Goal: Information Seeking & Learning: Learn about a topic

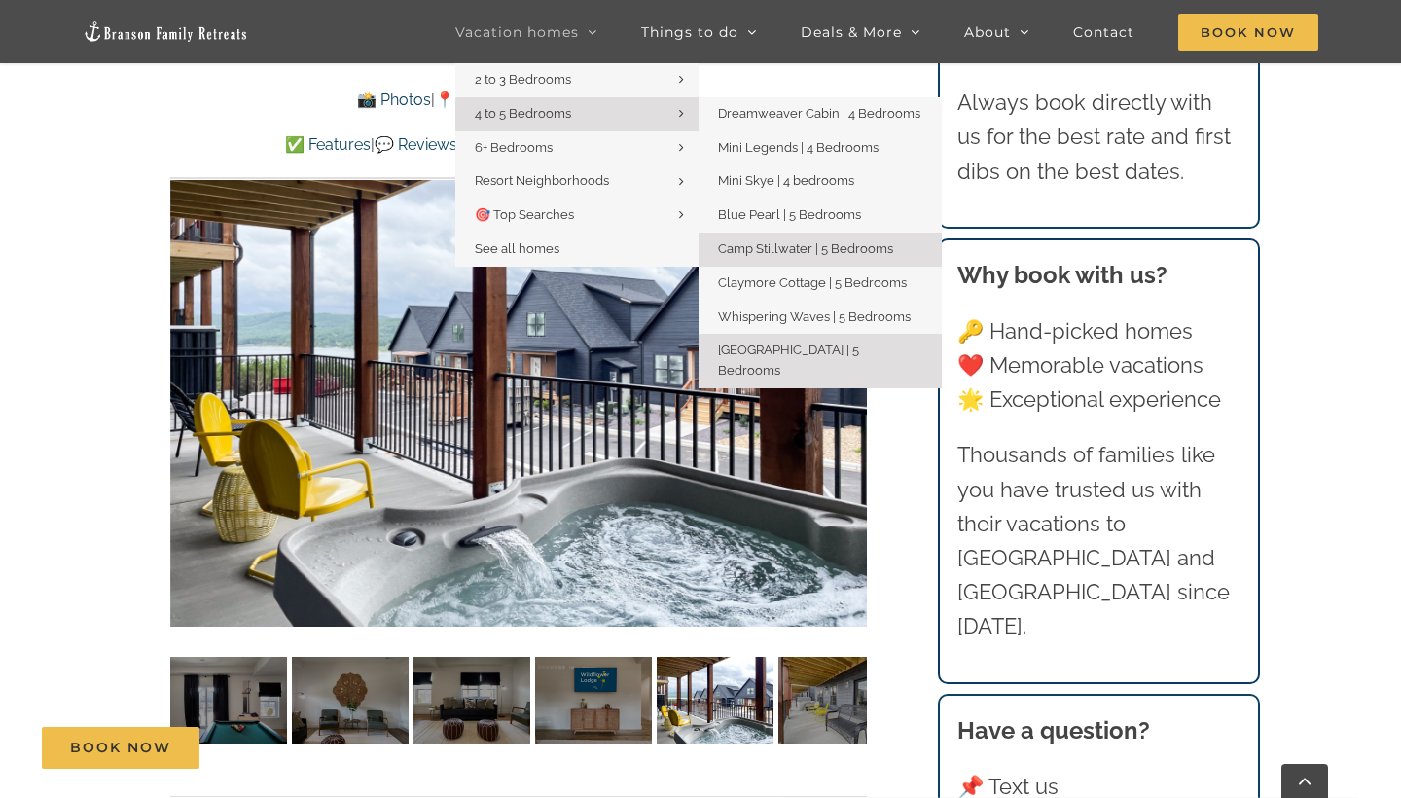
click at [753, 243] on span "Camp Stillwater | 5 Bedrooms" at bounding box center [805, 248] width 175 height 15
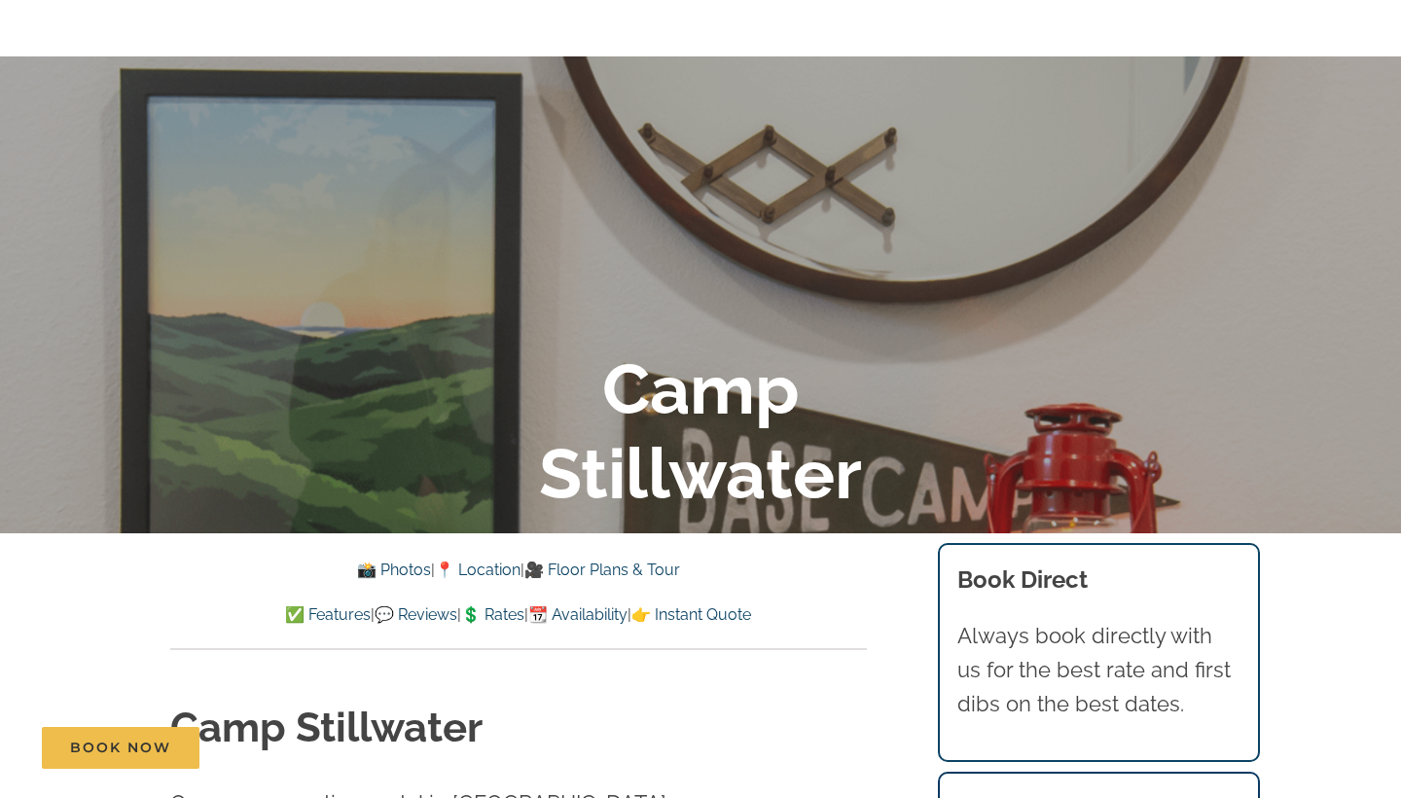
scroll to position [360, 0]
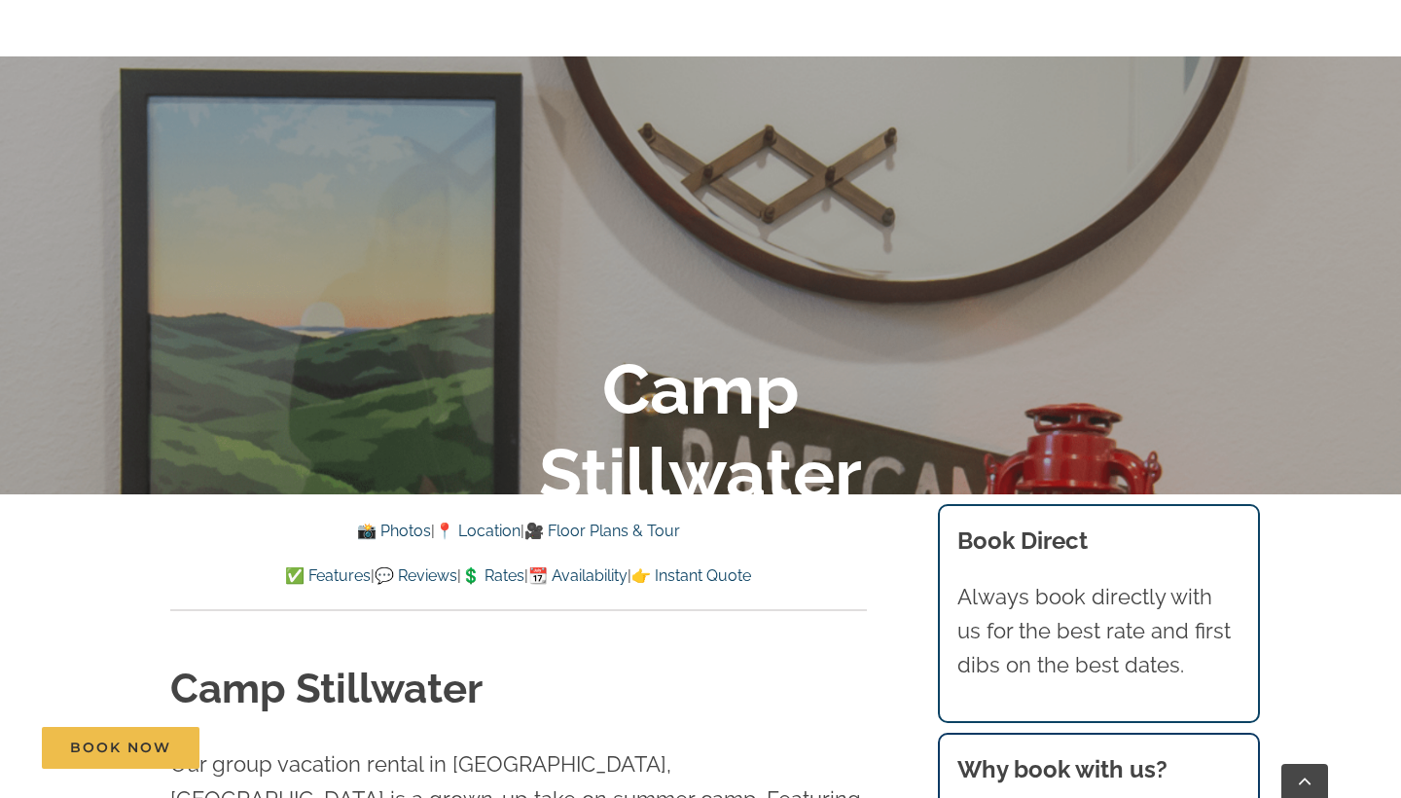
click at [381, 527] on link "📸 Photos" at bounding box center [394, 530] width 74 height 18
click at [388, 531] on link "📸 Photos" at bounding box center [394, 530] width 74 height 18
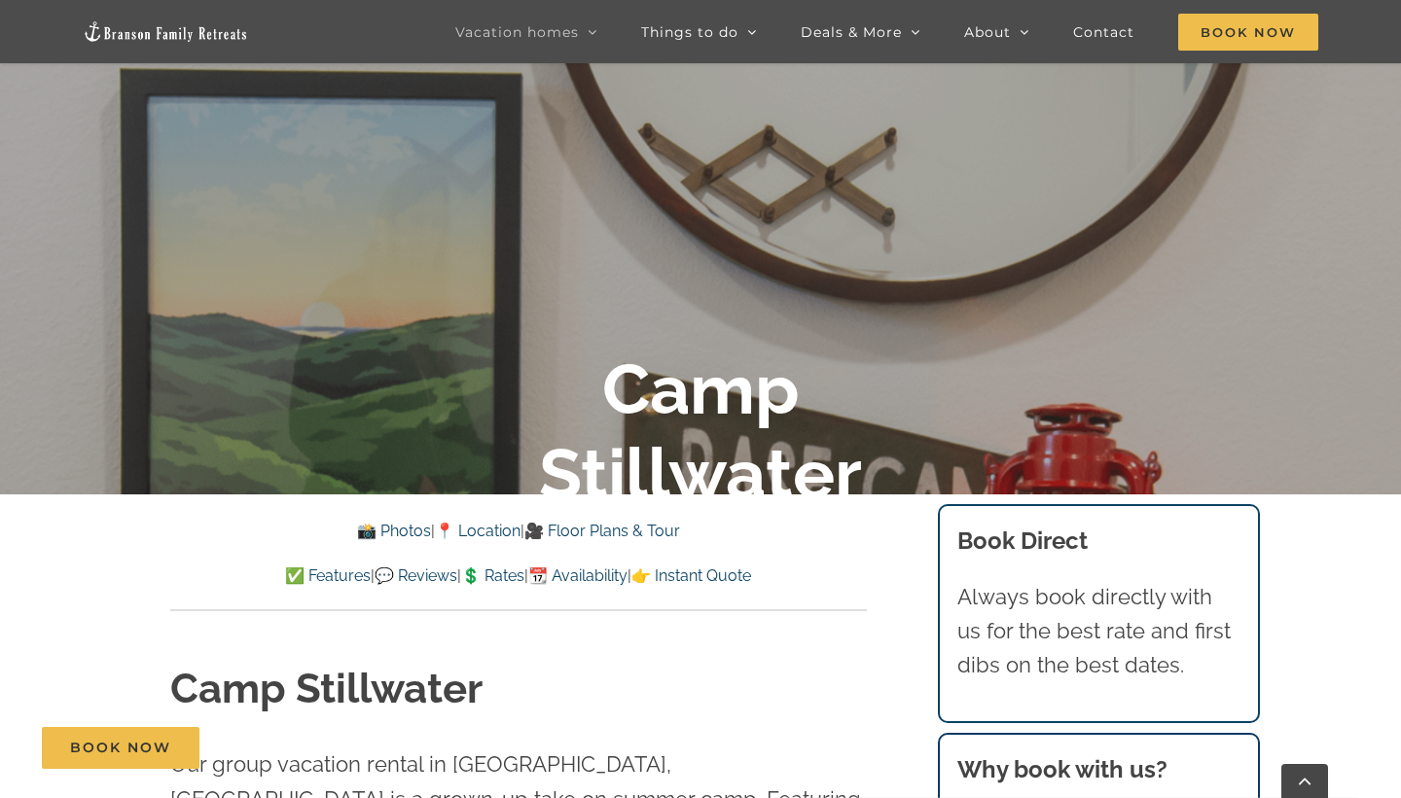
click at [590, 676] on h1 "Camp Stillwater" at bounding box center [518, 689] width 697 height 57
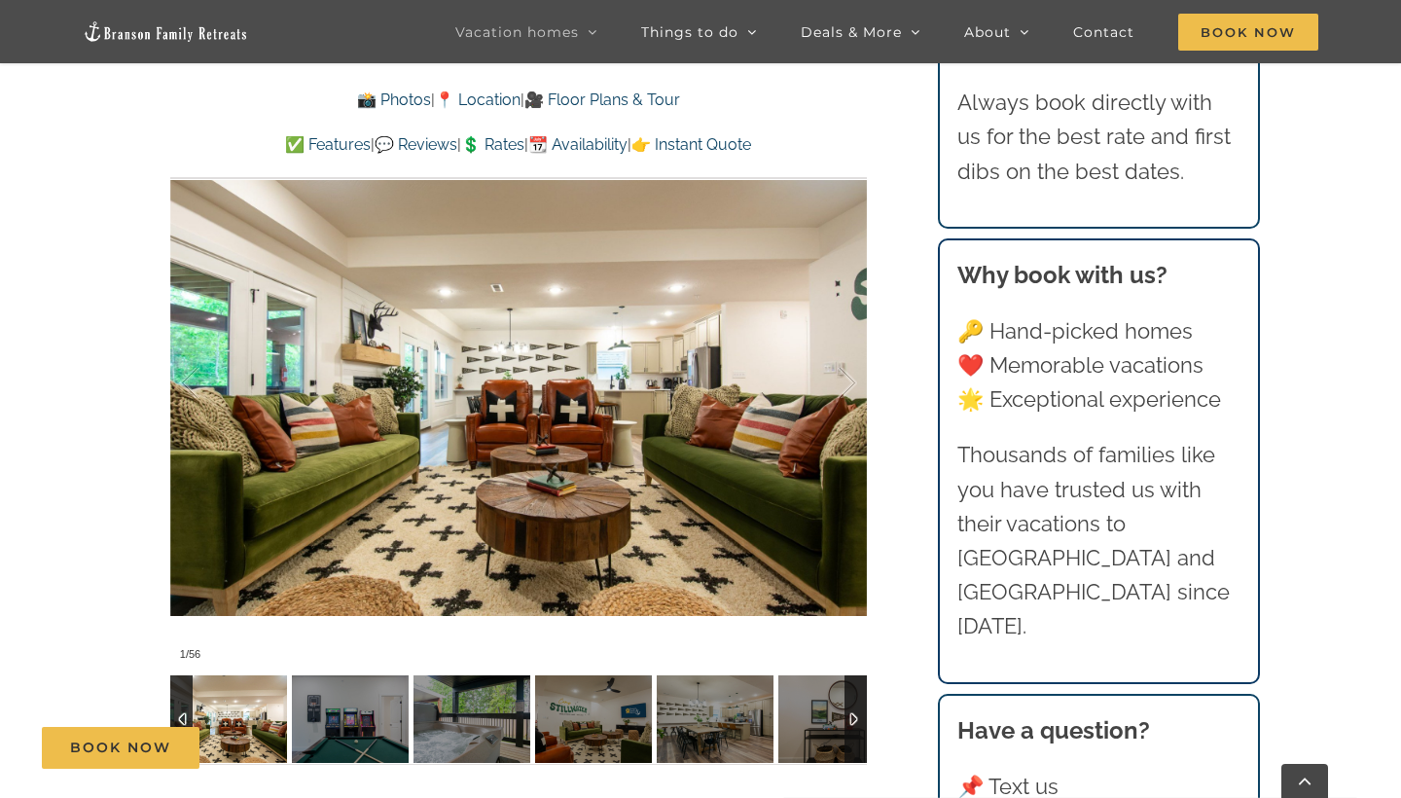
scroll to position [1519, 0]
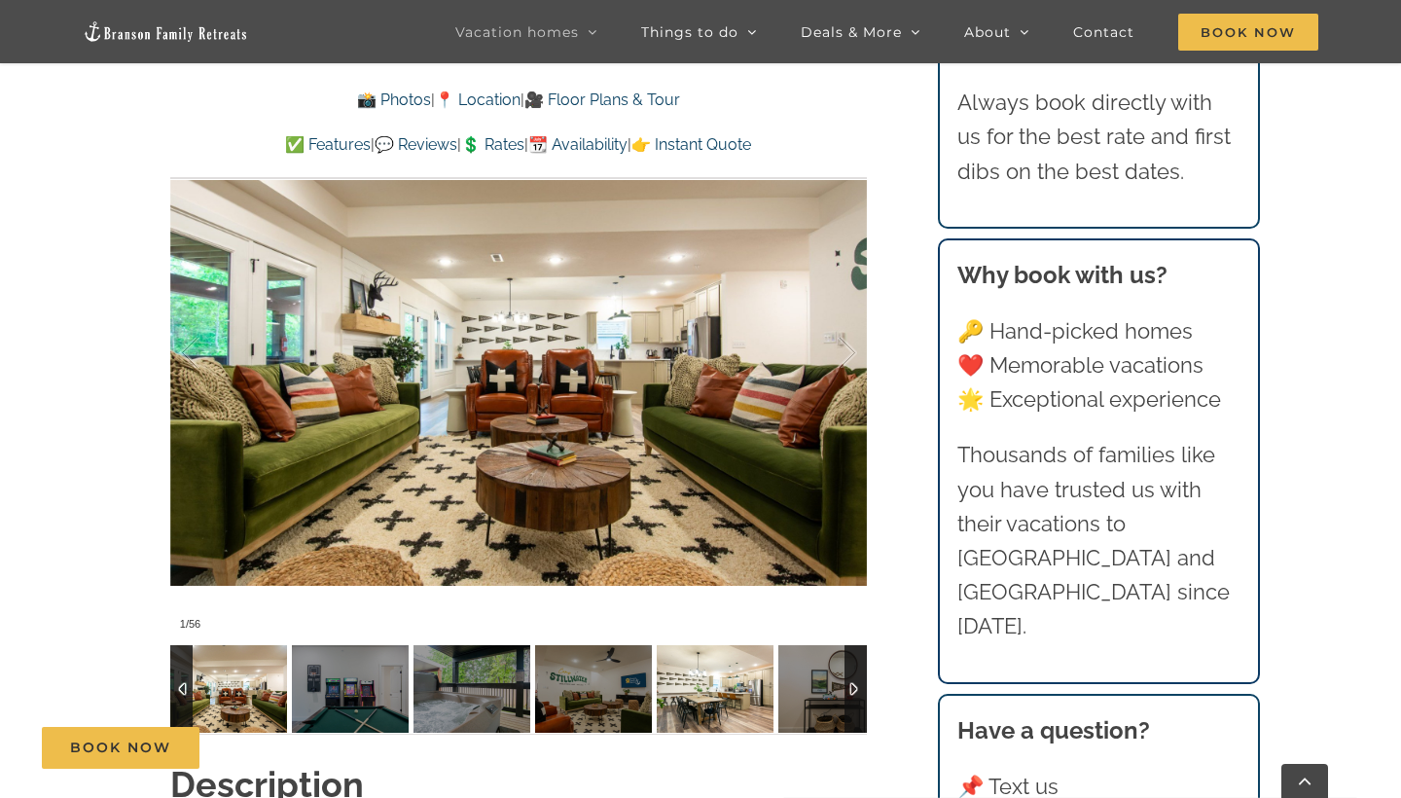
click at [728, 645] on img at bounding box center [715, 689] width 117 height 88
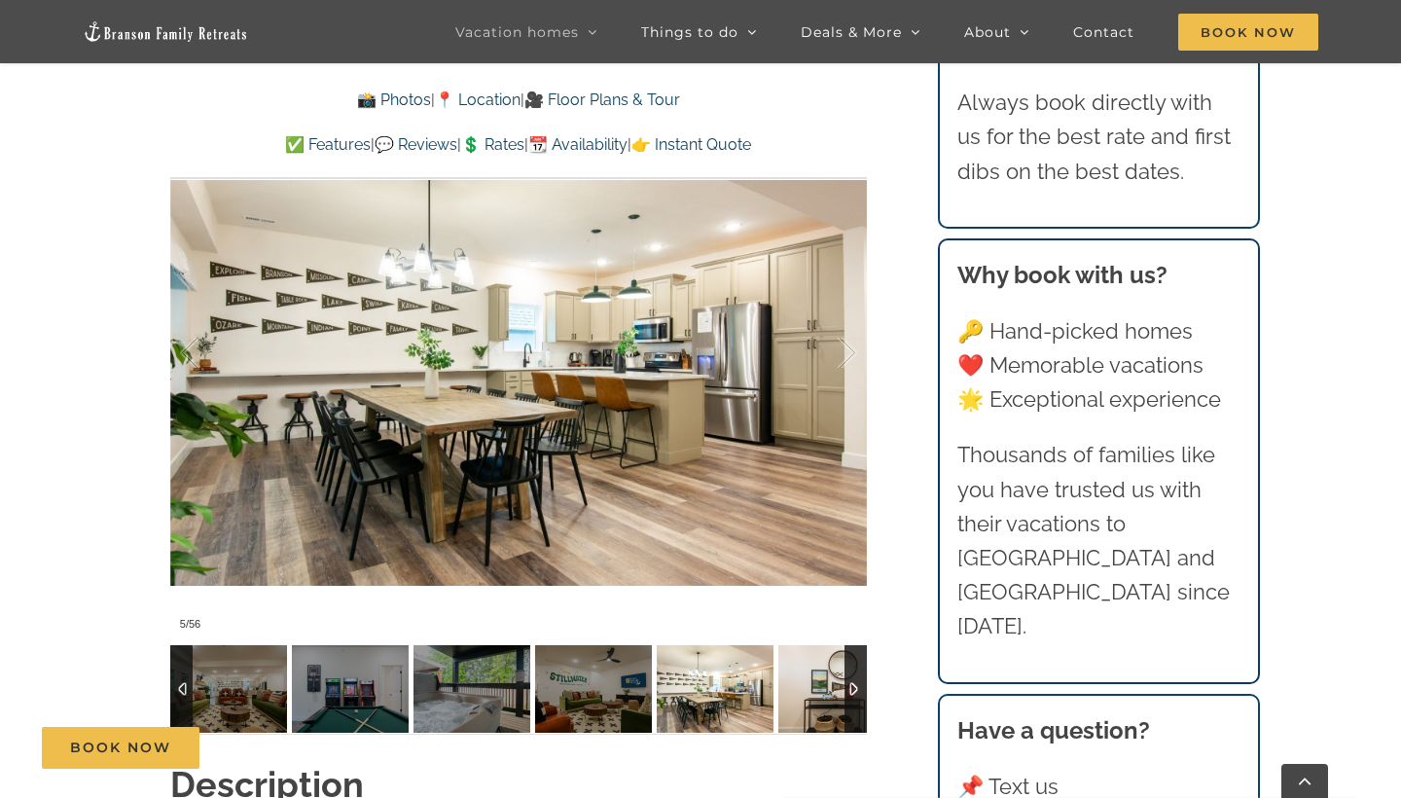
click at [798, 657] on img at bounding box center [836, 689] width 117 height 88
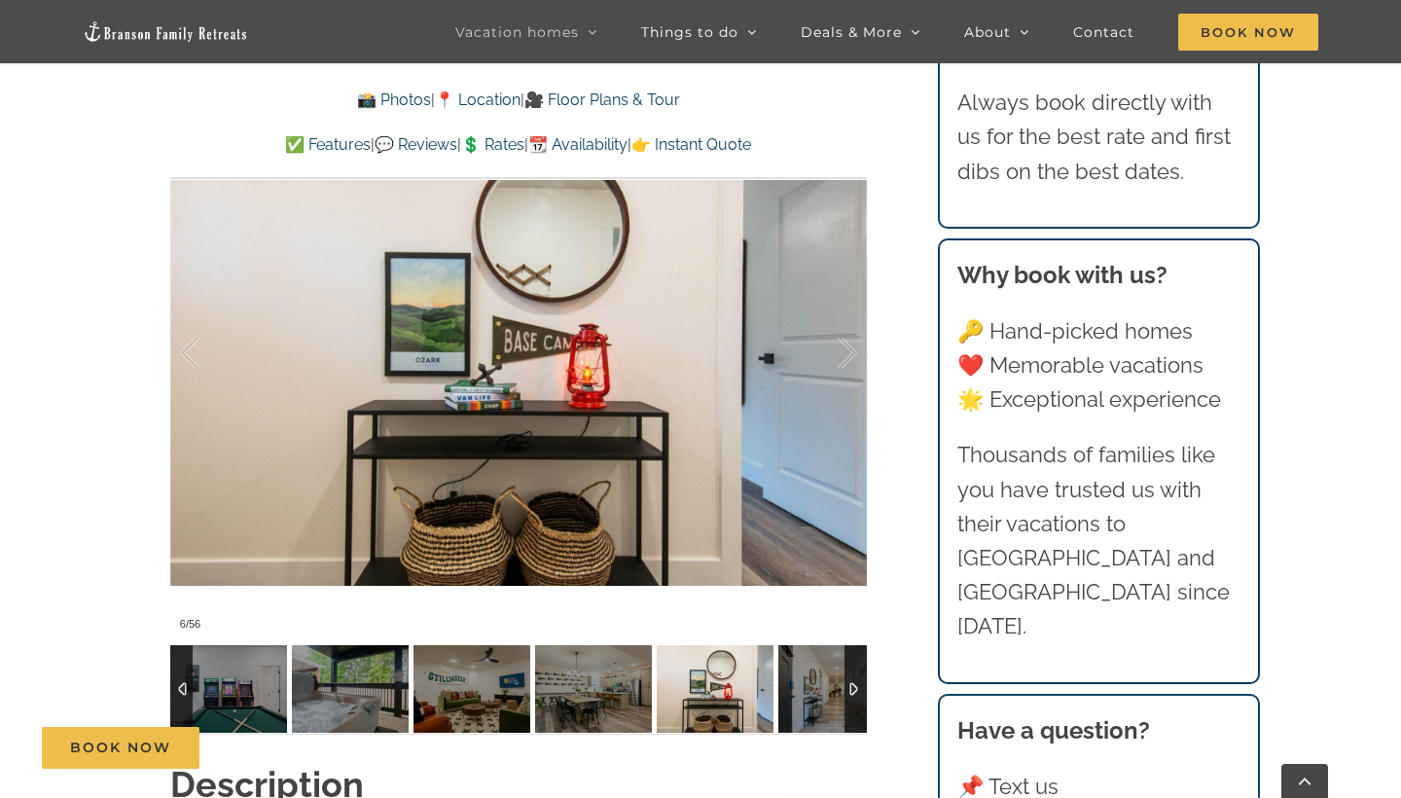
click at [850, 654] on div at bounding box center [855, 689] width 22 height 88
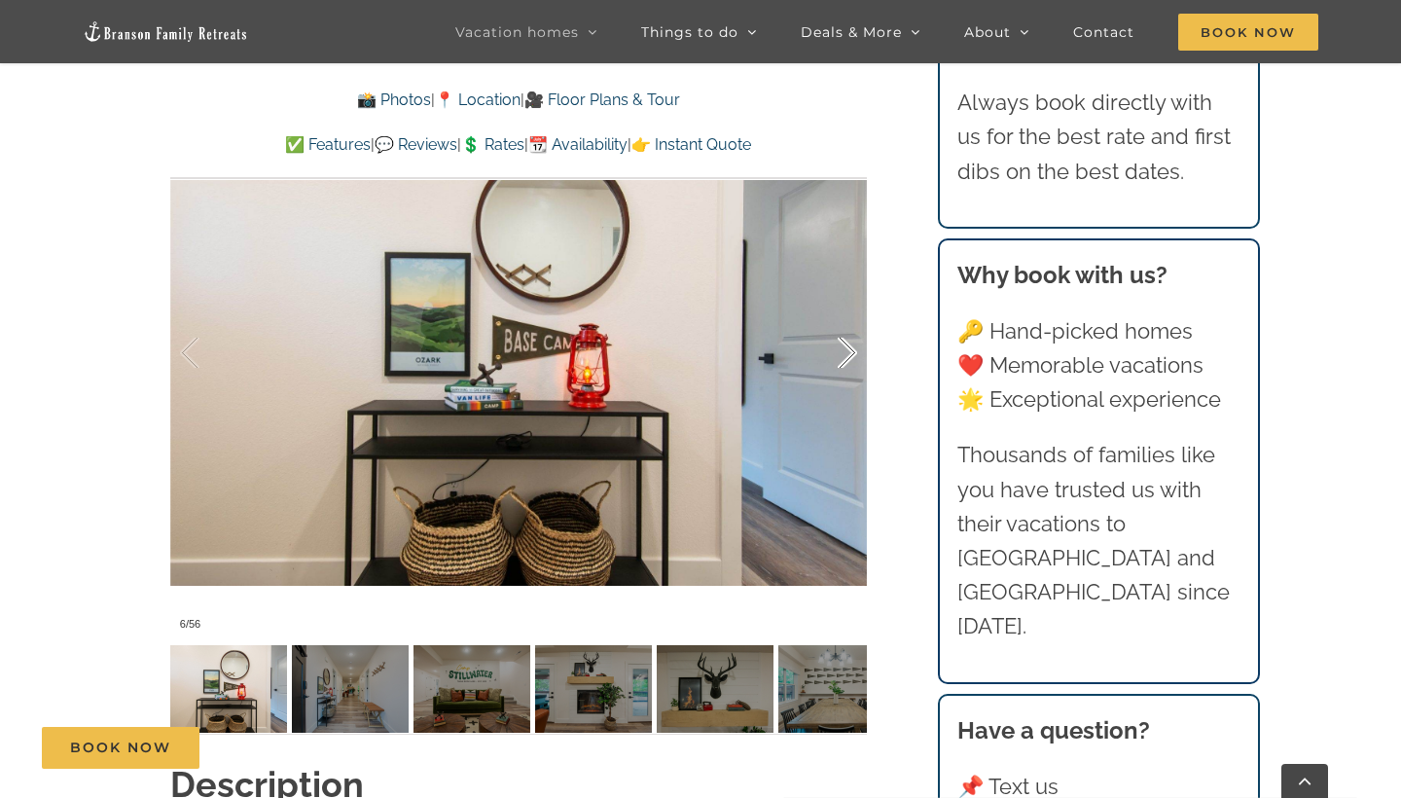
click at [840, 325] on div at bounding box center [827, 353] width 60 height 121
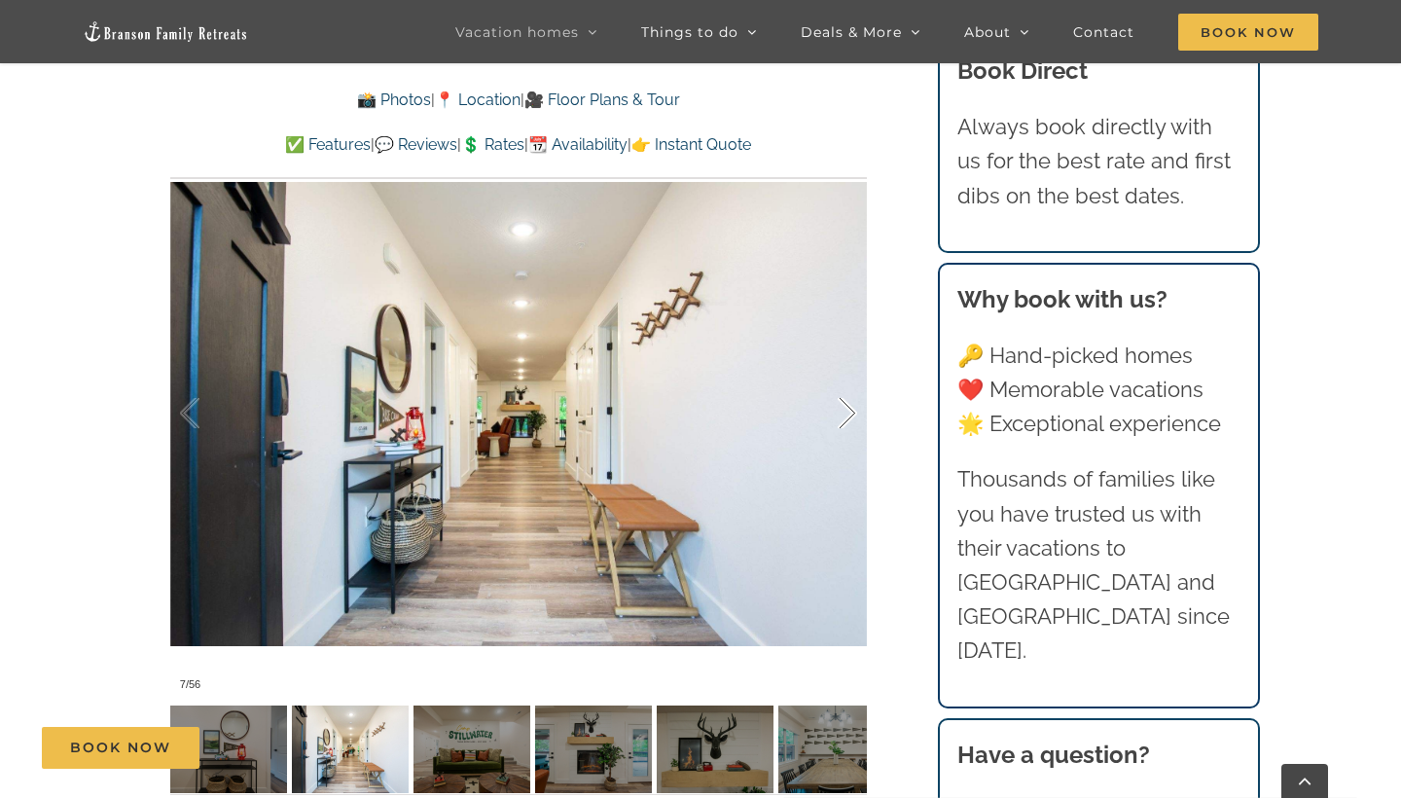
scroll to position [1429, 0]
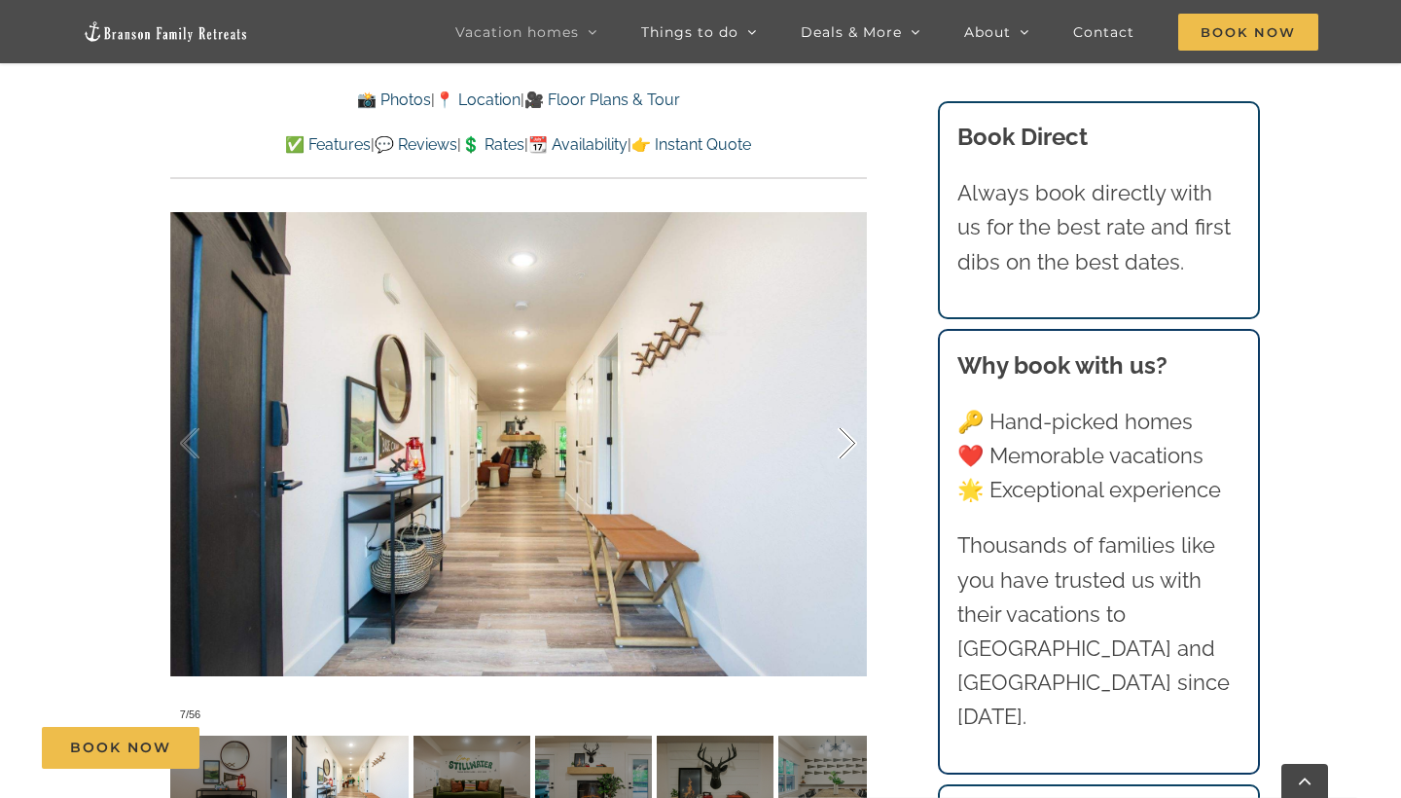
click at [854, 412] on div at bounding box center [827, 443] width 60 height 121
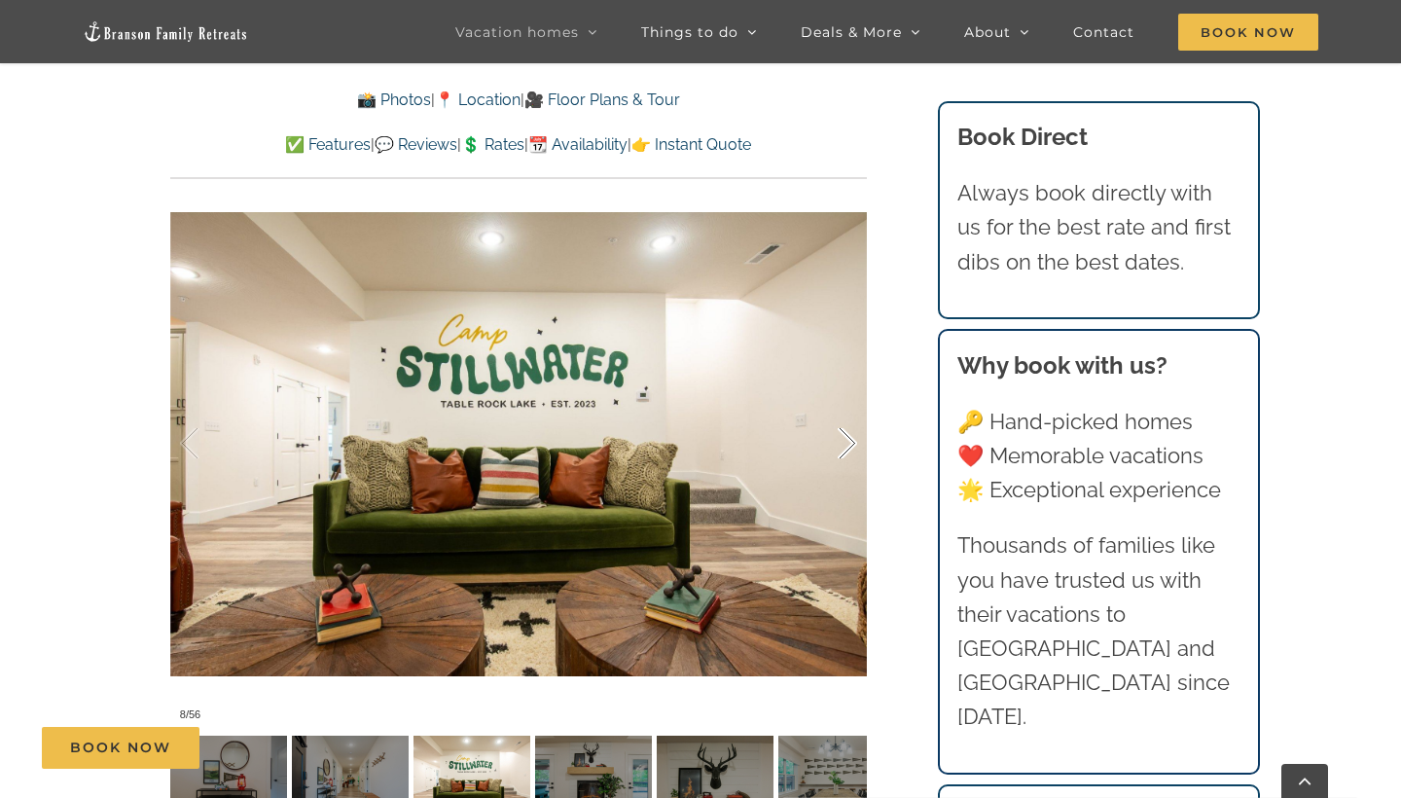
click at [854, 412] on div at bounding box center [827, 443] width 60 height 121
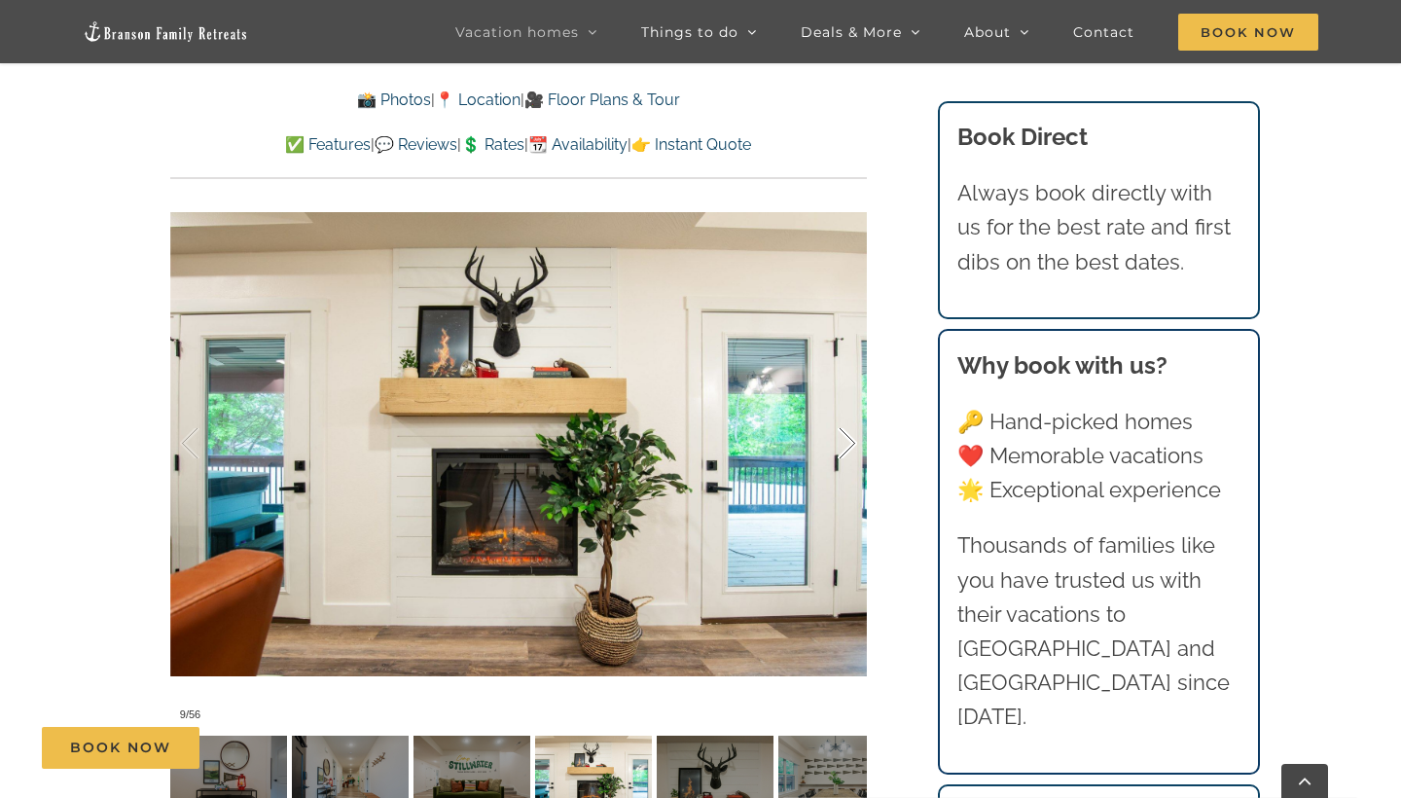
click at [854, 413] on div at bounding box center [827, 443] width 60 height 121
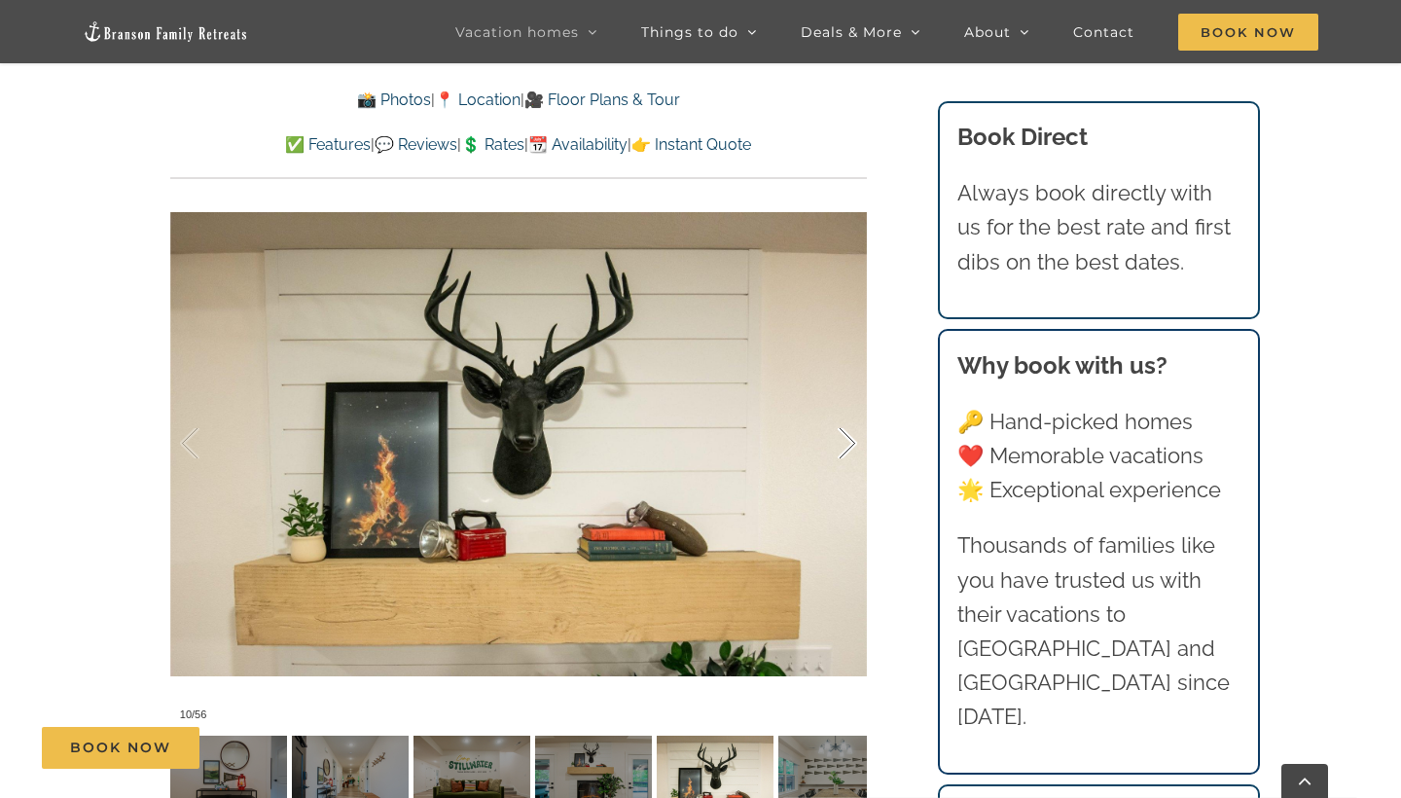
click at [849, 413] on div at bounding box center [827, 443] width 60 height 121
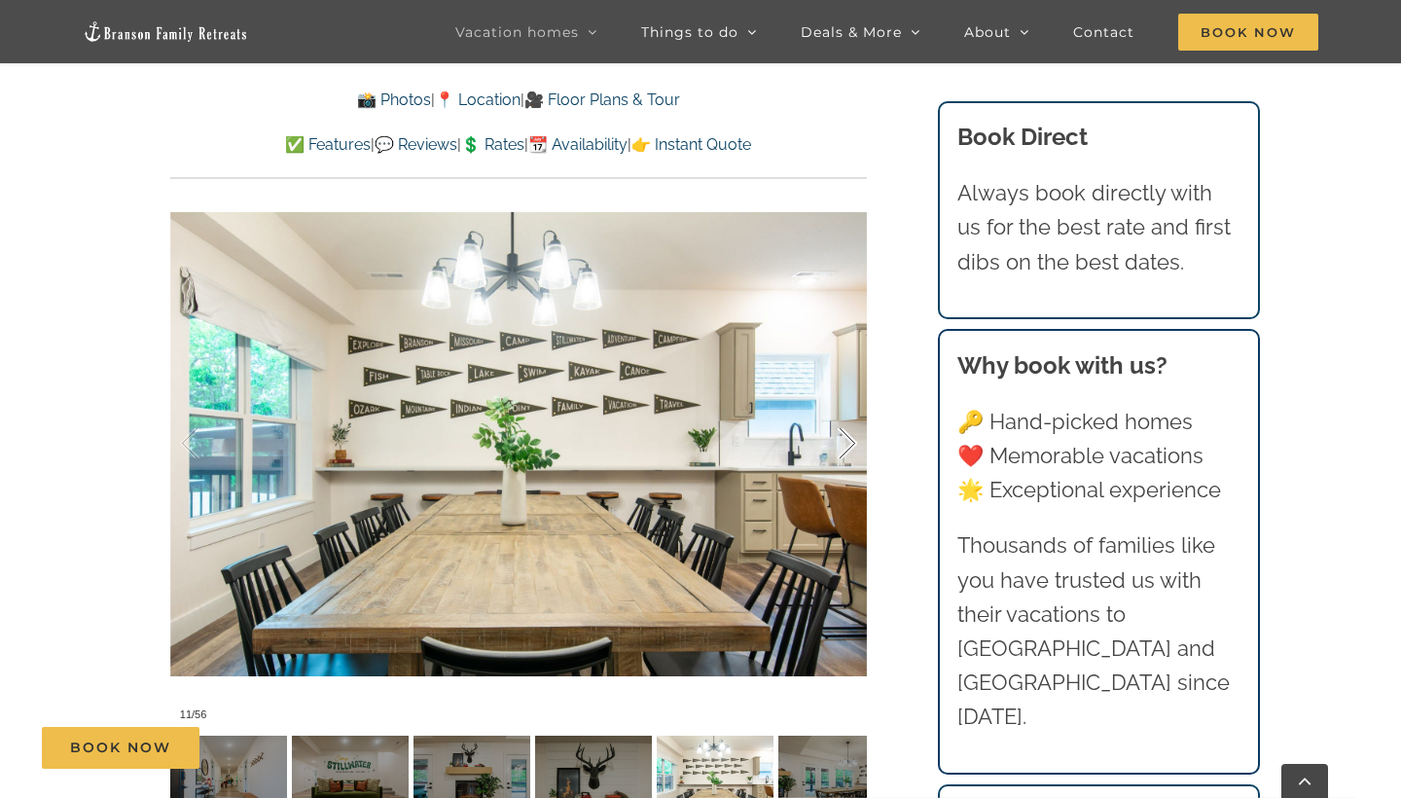
click at [849, 413] on div at bounding box center [827, 443] width 60 height 121
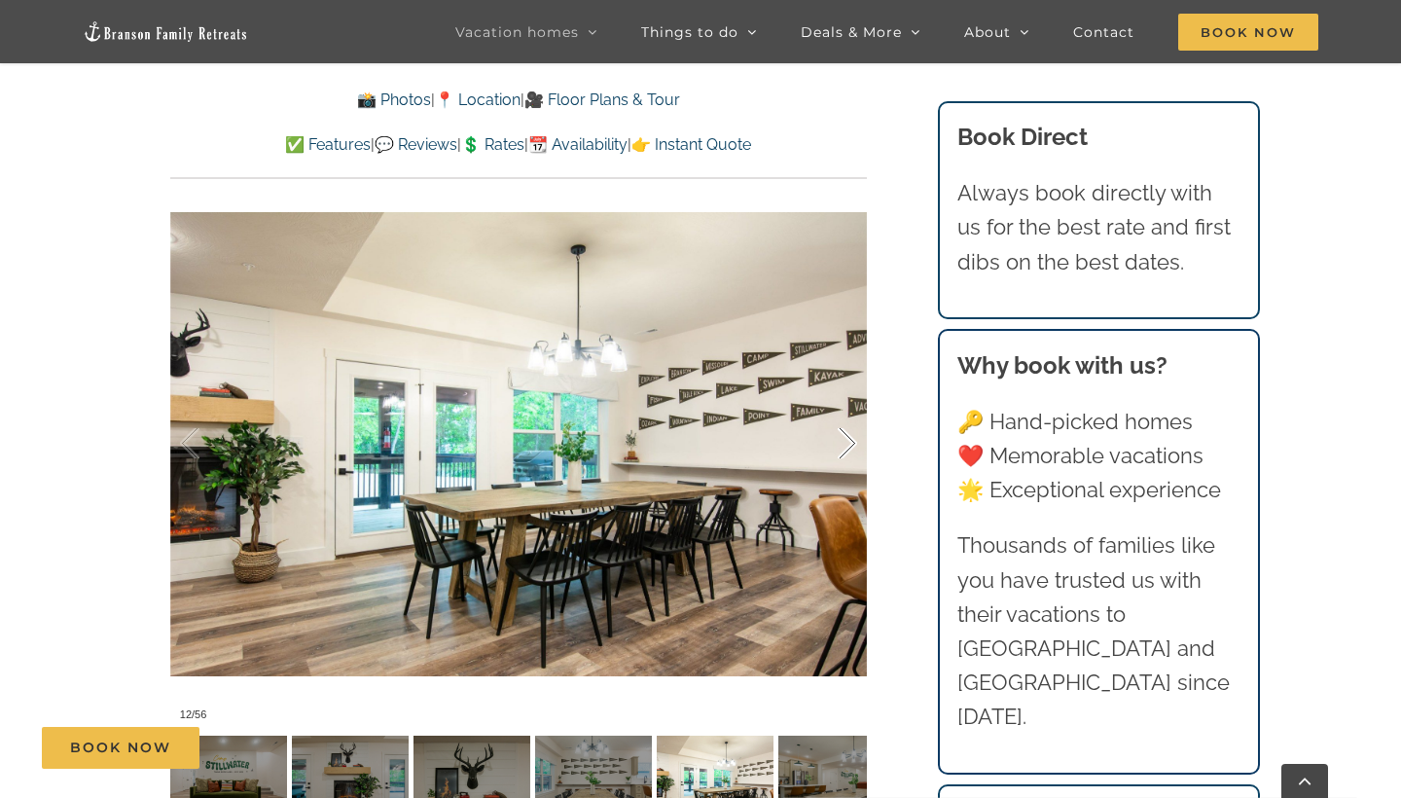
click at [849, 413] on div at bounding box center [827, 443] width 60 height 121
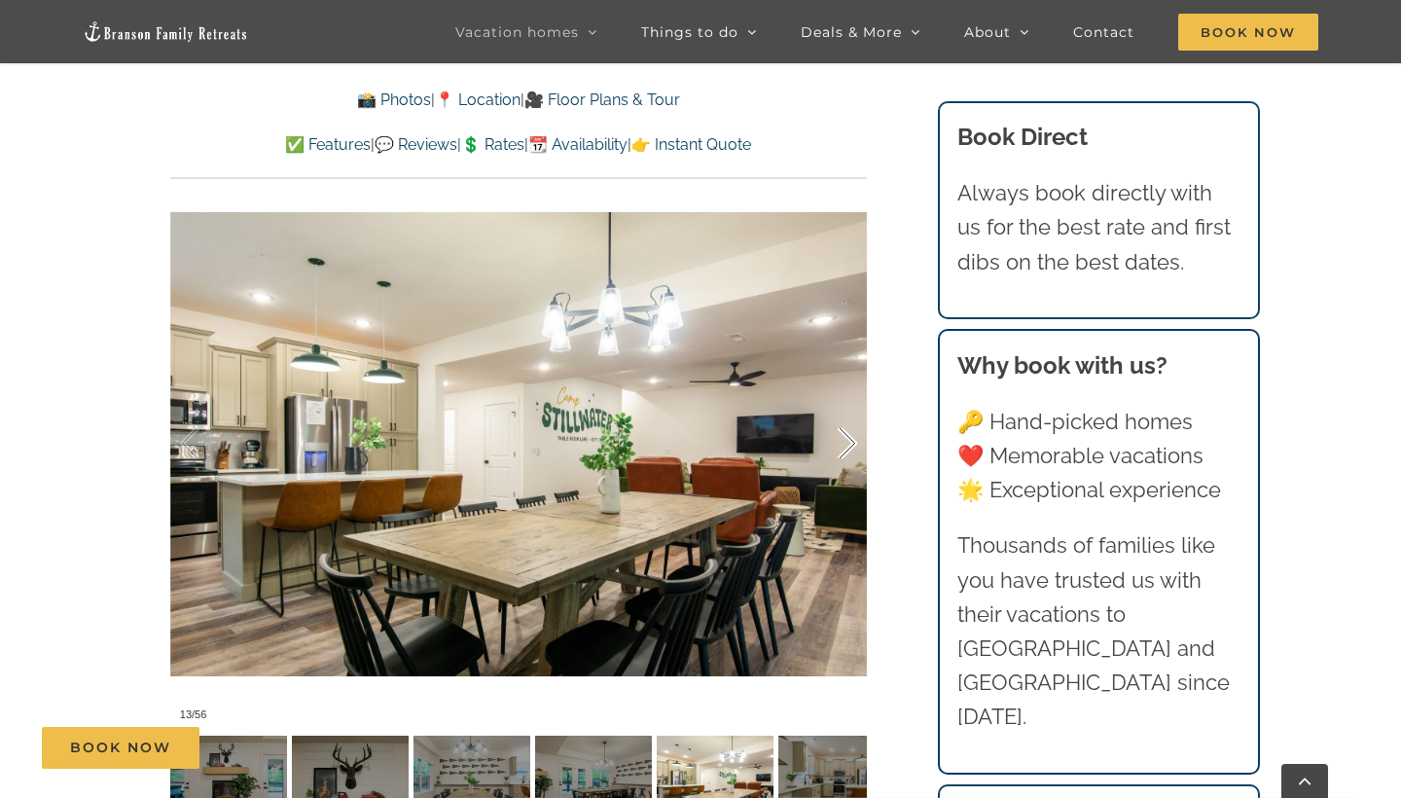
click at [849, 413] on div at bounding box center [827, 443] width 60 height 121
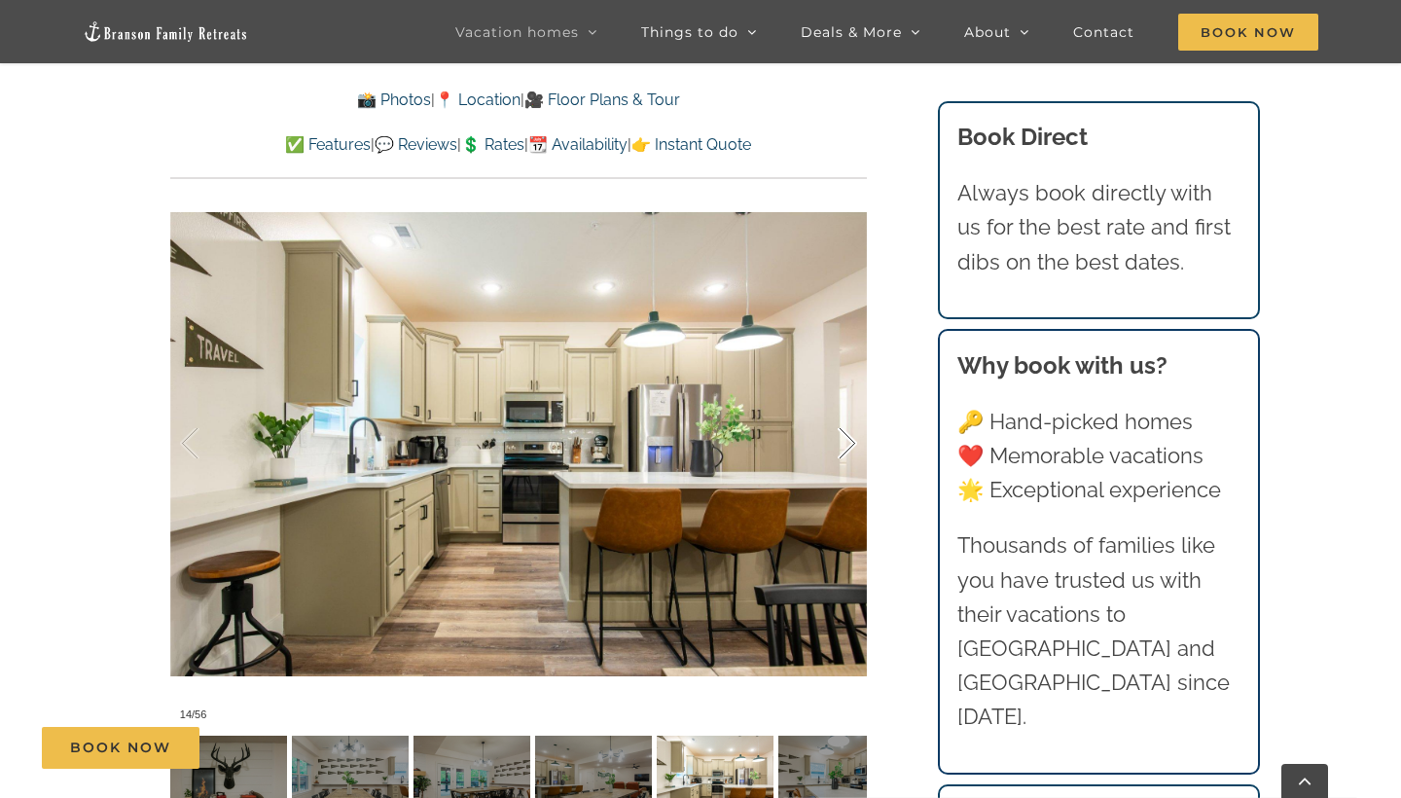
click at [849, 413] on div at bounding box center [827, 443] width 60 height 121
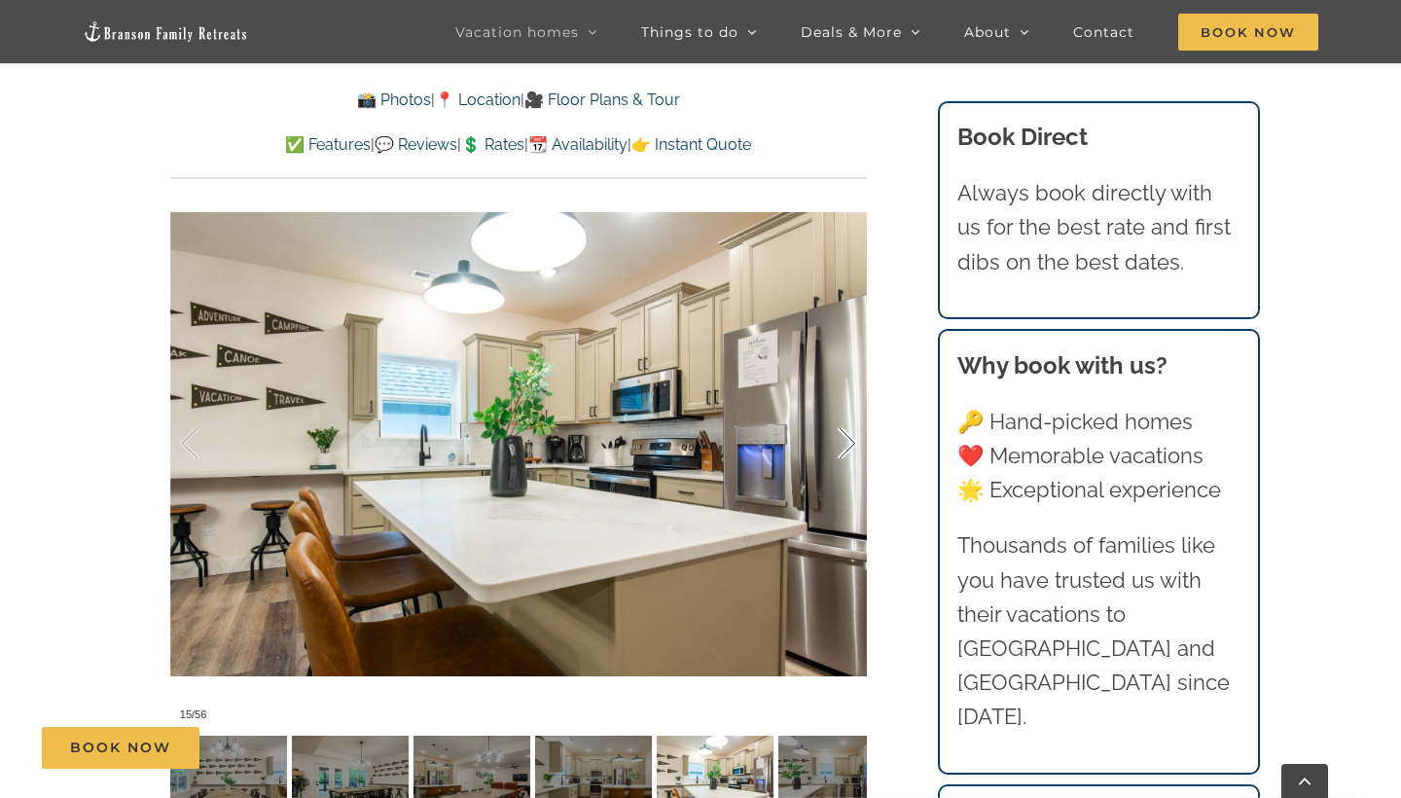
click at [849, 413] on div at bounding box center [827, 443] width 60 height 121
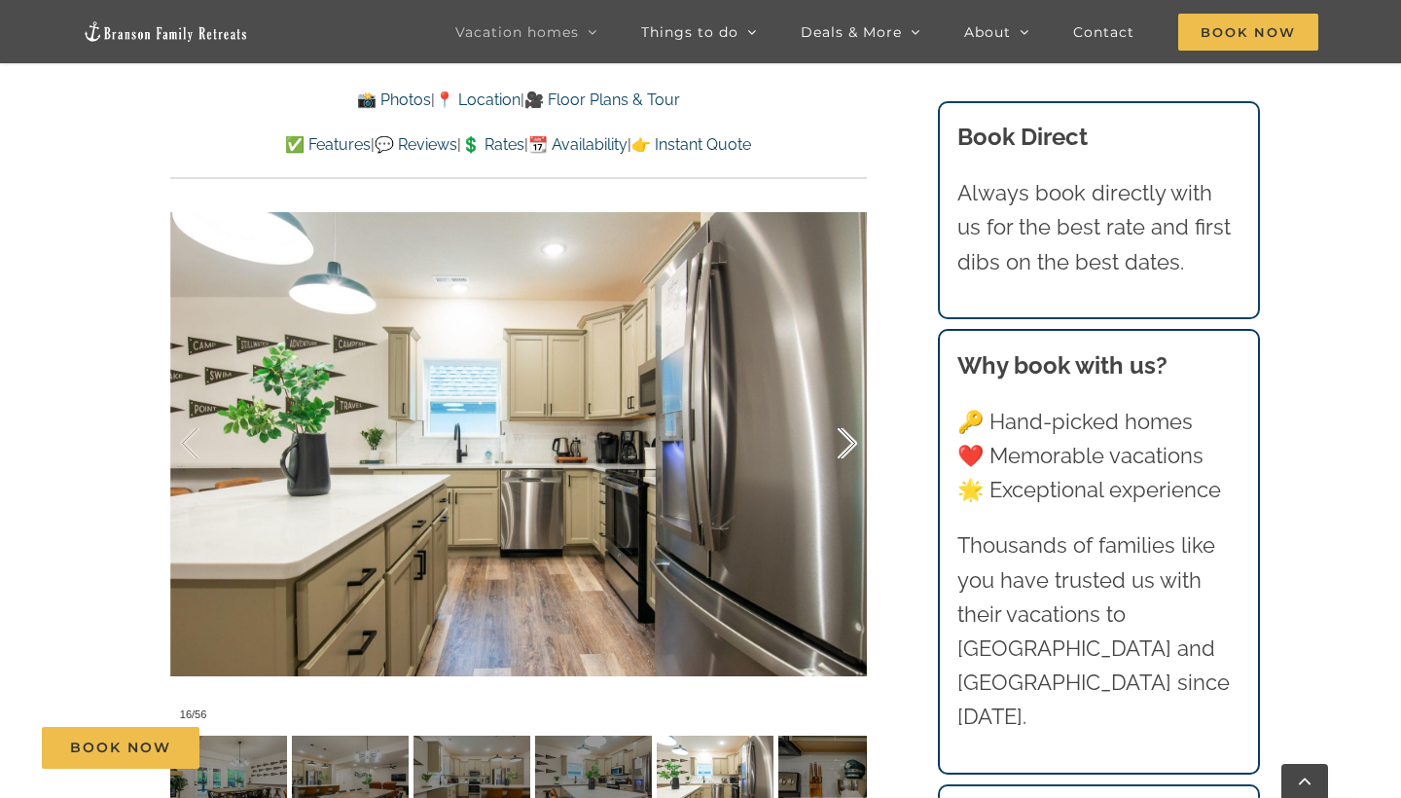
click at [849, 413] on div at bounding box center [827, 443] width 60 height 121
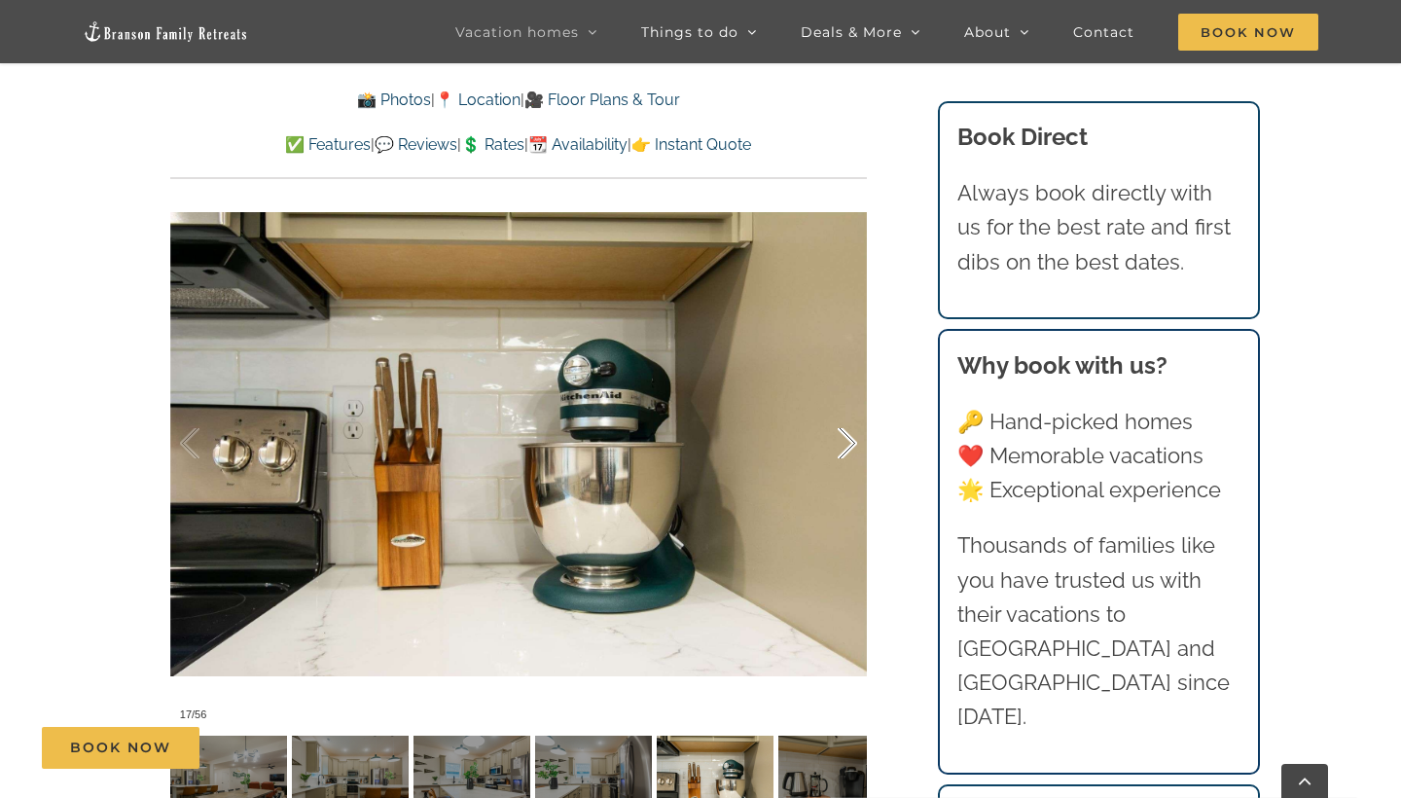
click at [849, 413] on div at bounding box center [827, 443] width 60 height 121
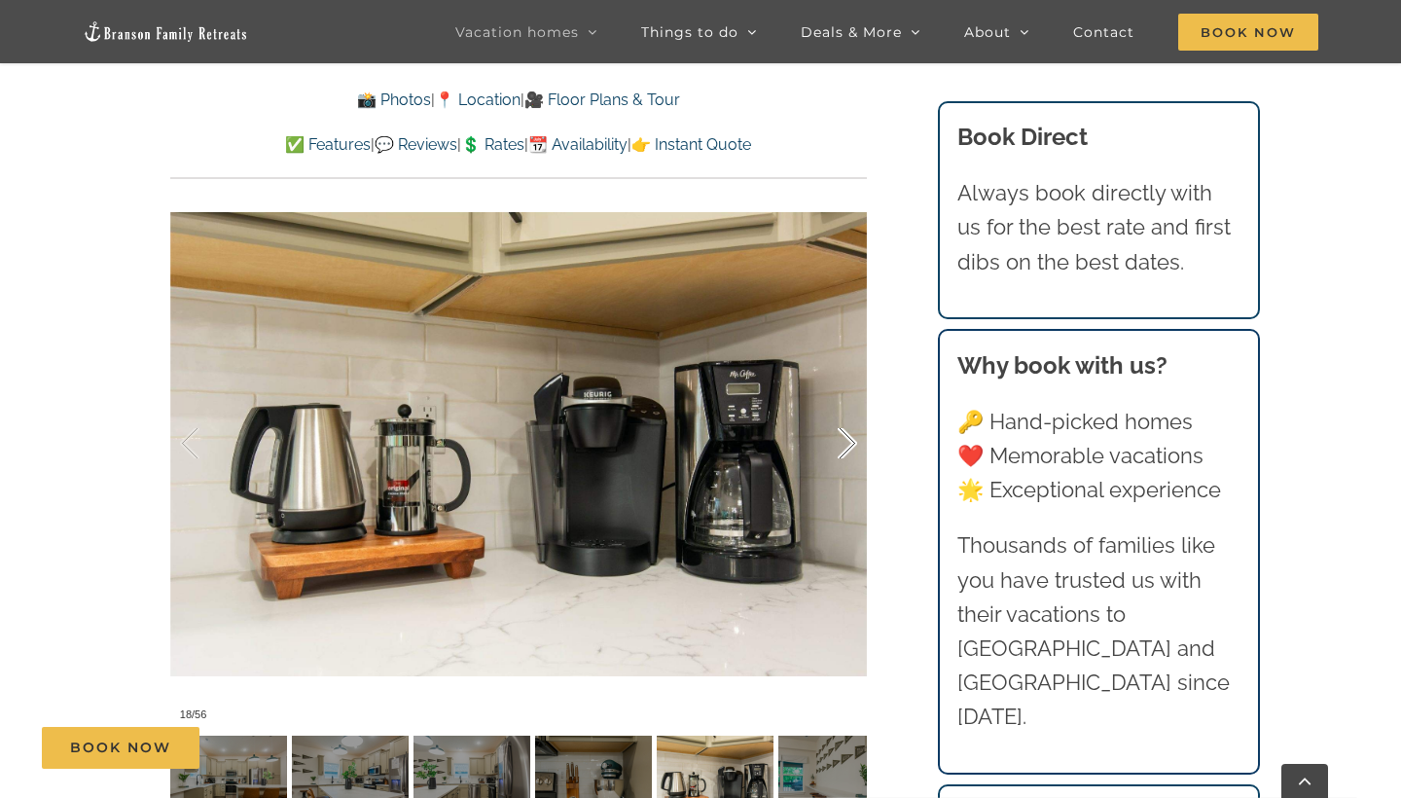
click at [849, 413] on div at bounding box center [827, 443] width 60 height 121
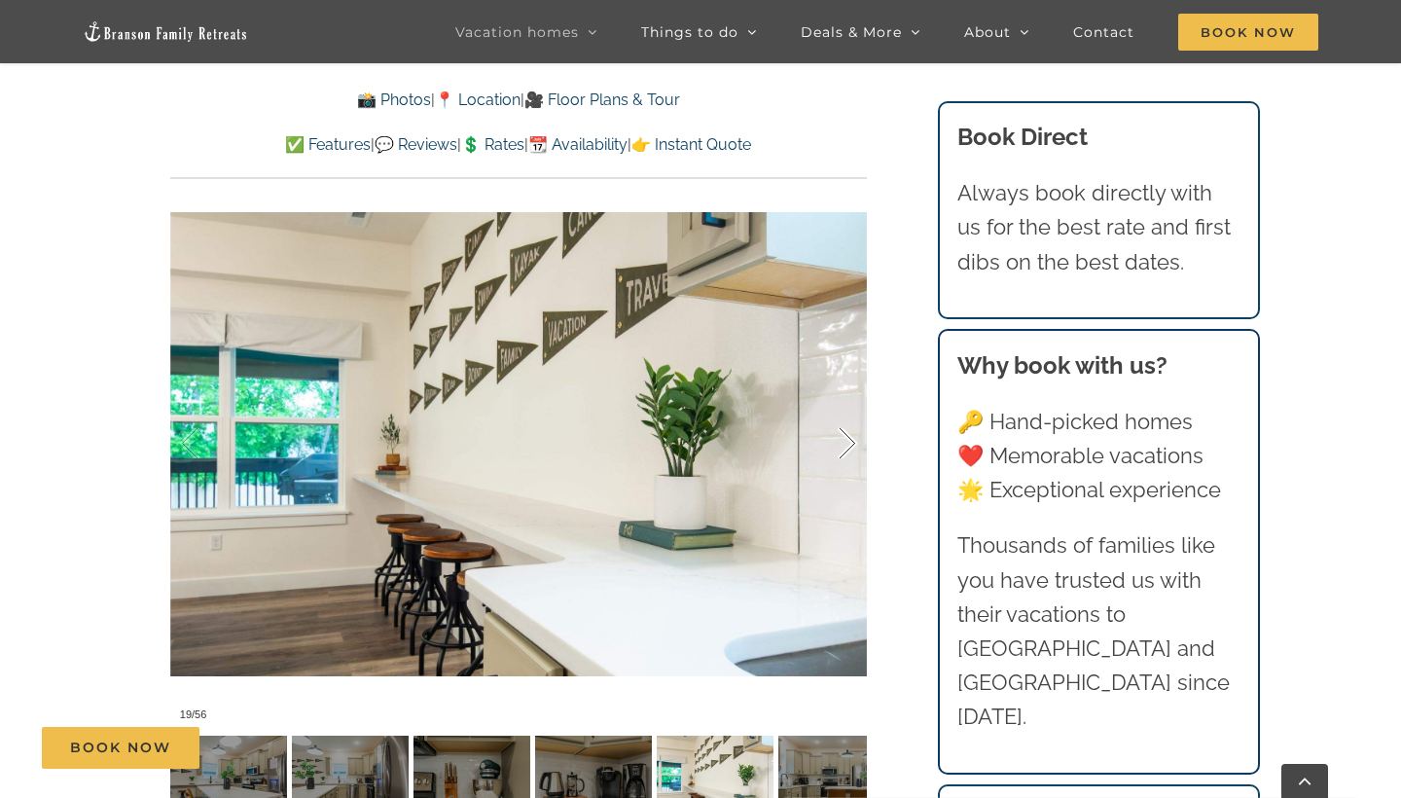
click at [849, 413] on div at bounding box center [827, 443] width 60 height 121
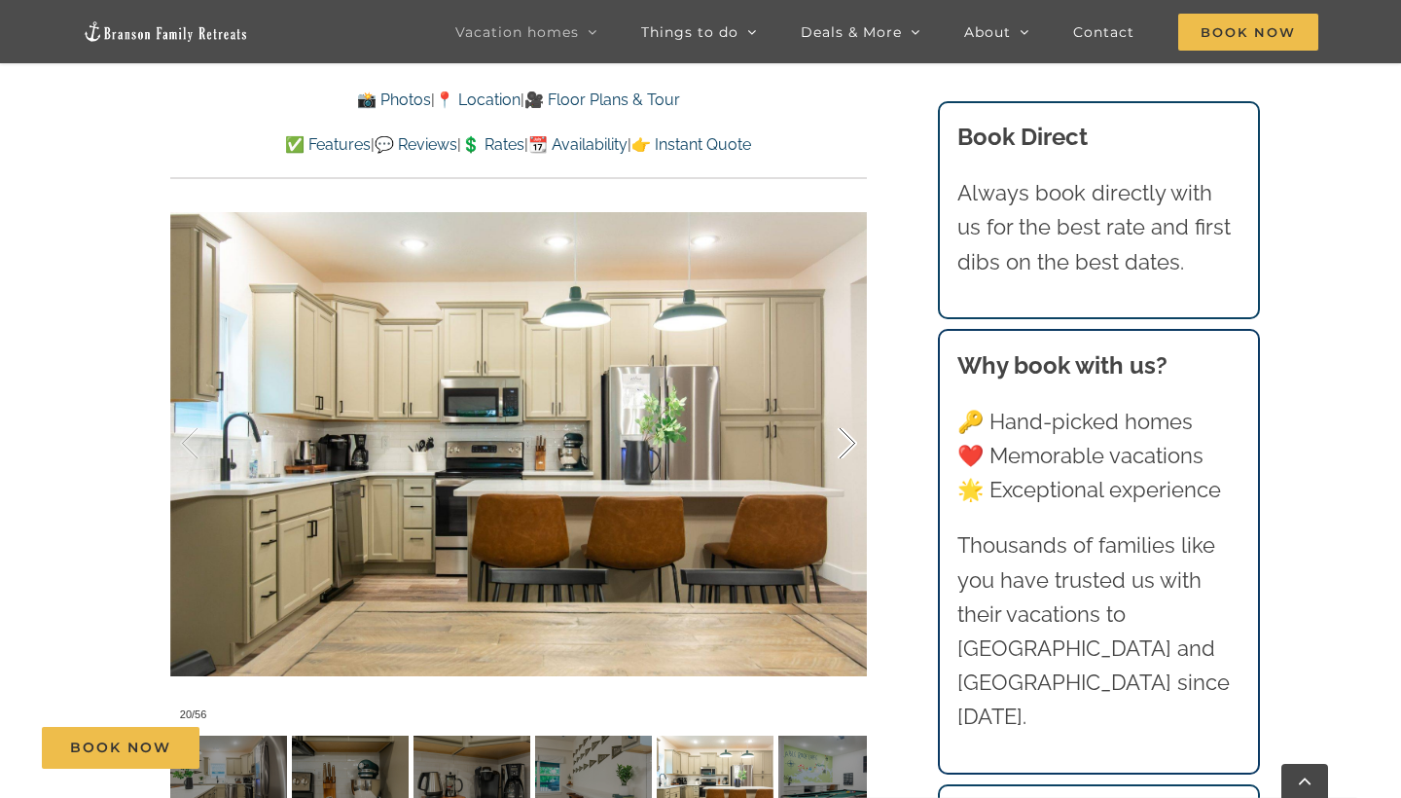
click at [849, 413] on div at bounding box center [827, 443] width 60 height 121
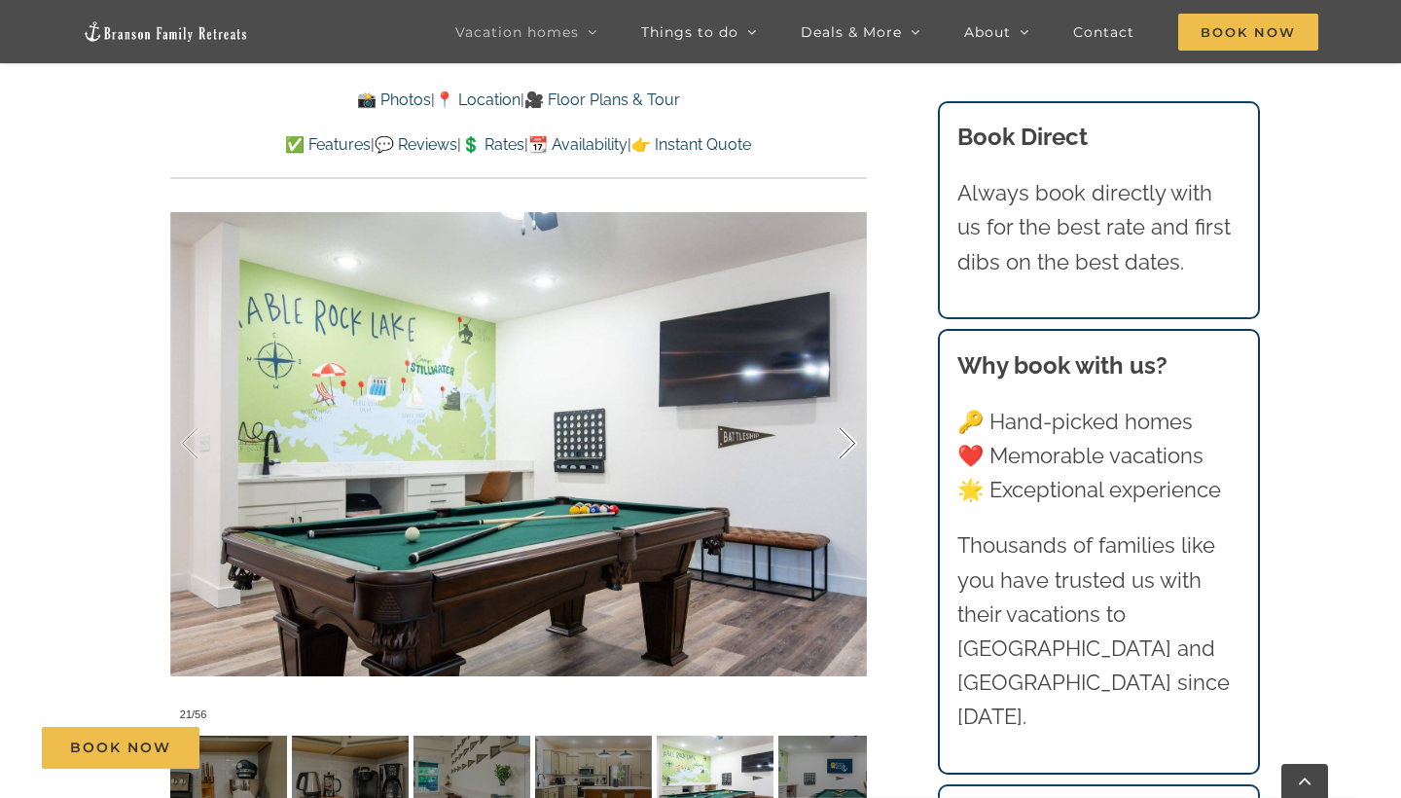
click at [848, 413] on div at bounding box center [827, 443] width 60 height 121
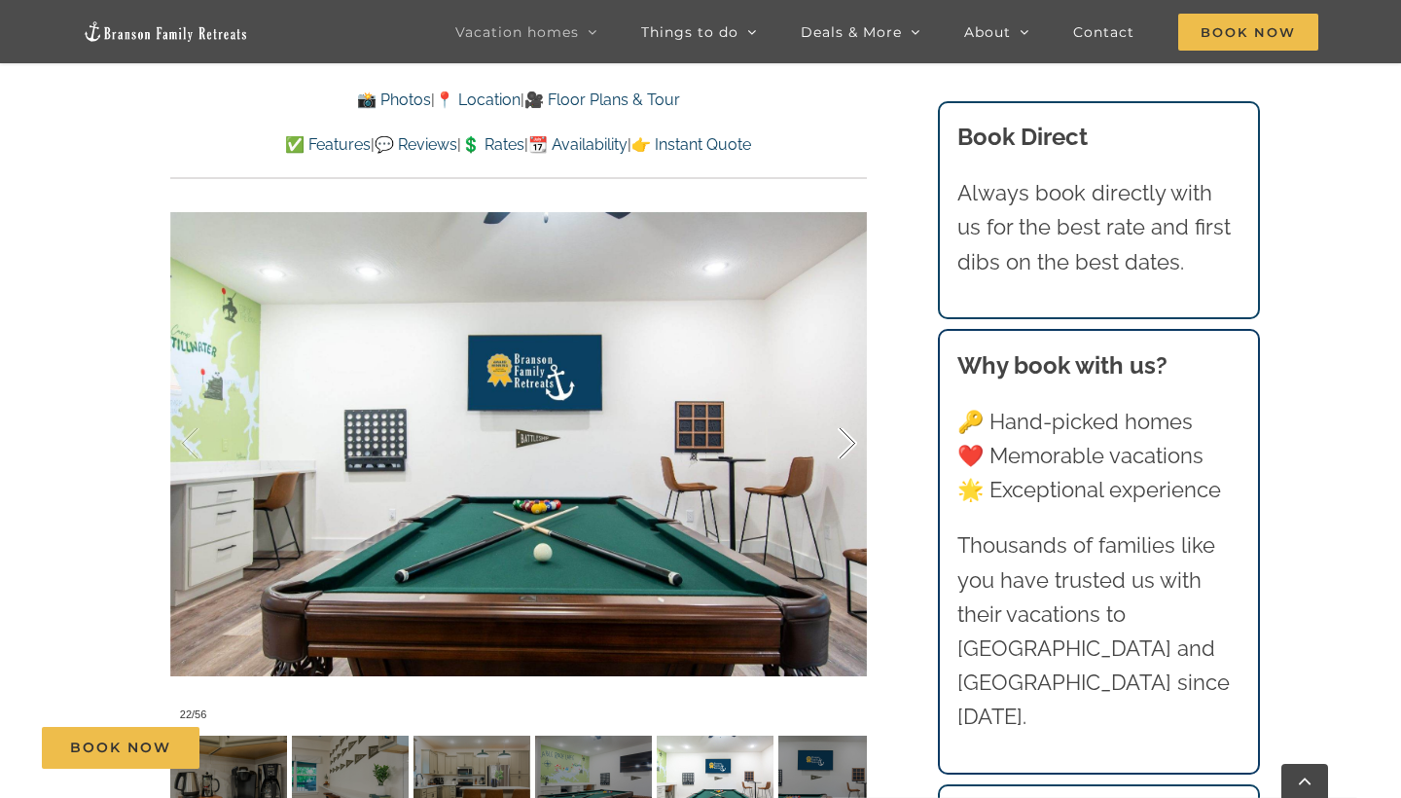
click at [848, 413] on div at bounding box center [827, 443] width 60 height 121
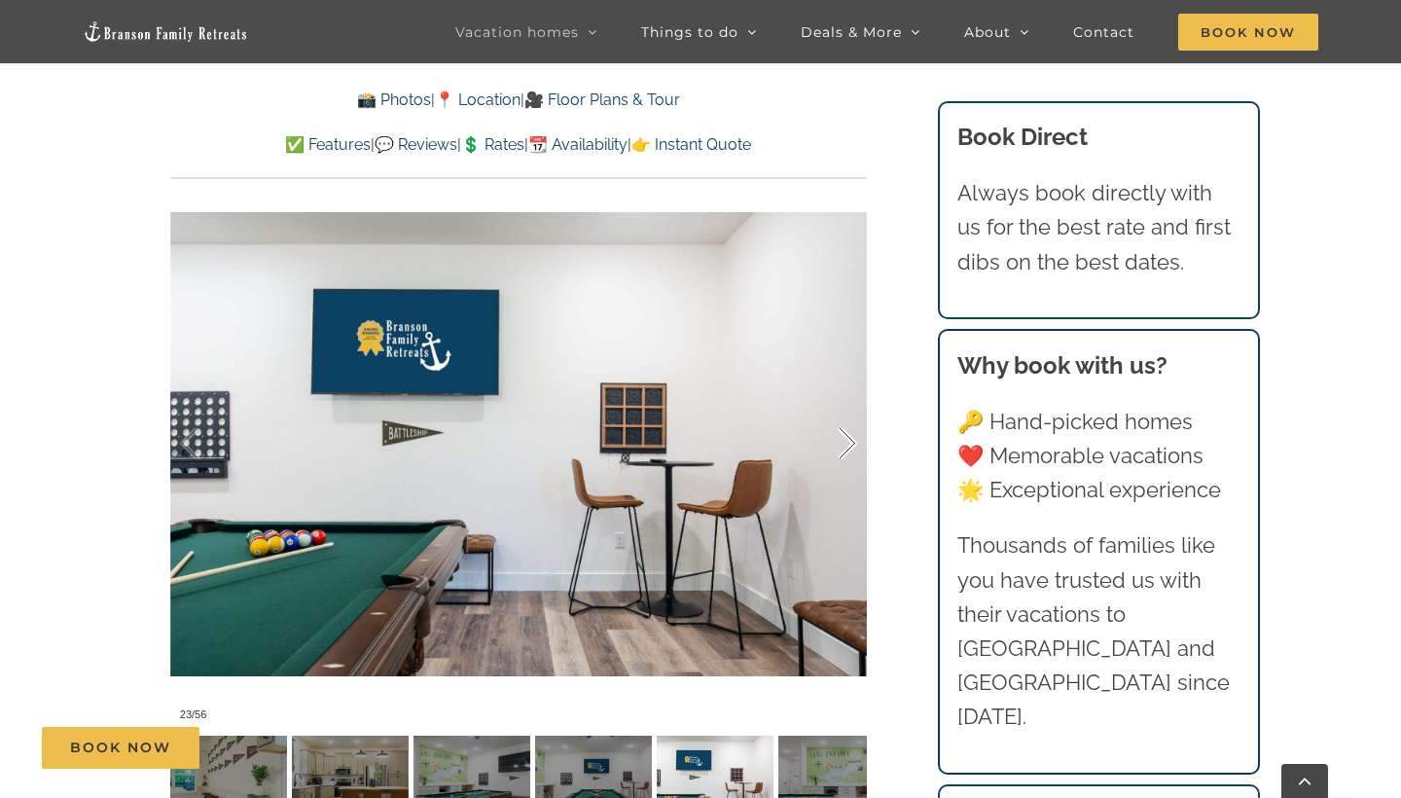
click at [848, 413] on div at bounding box center [827, 443] width 60 height 121
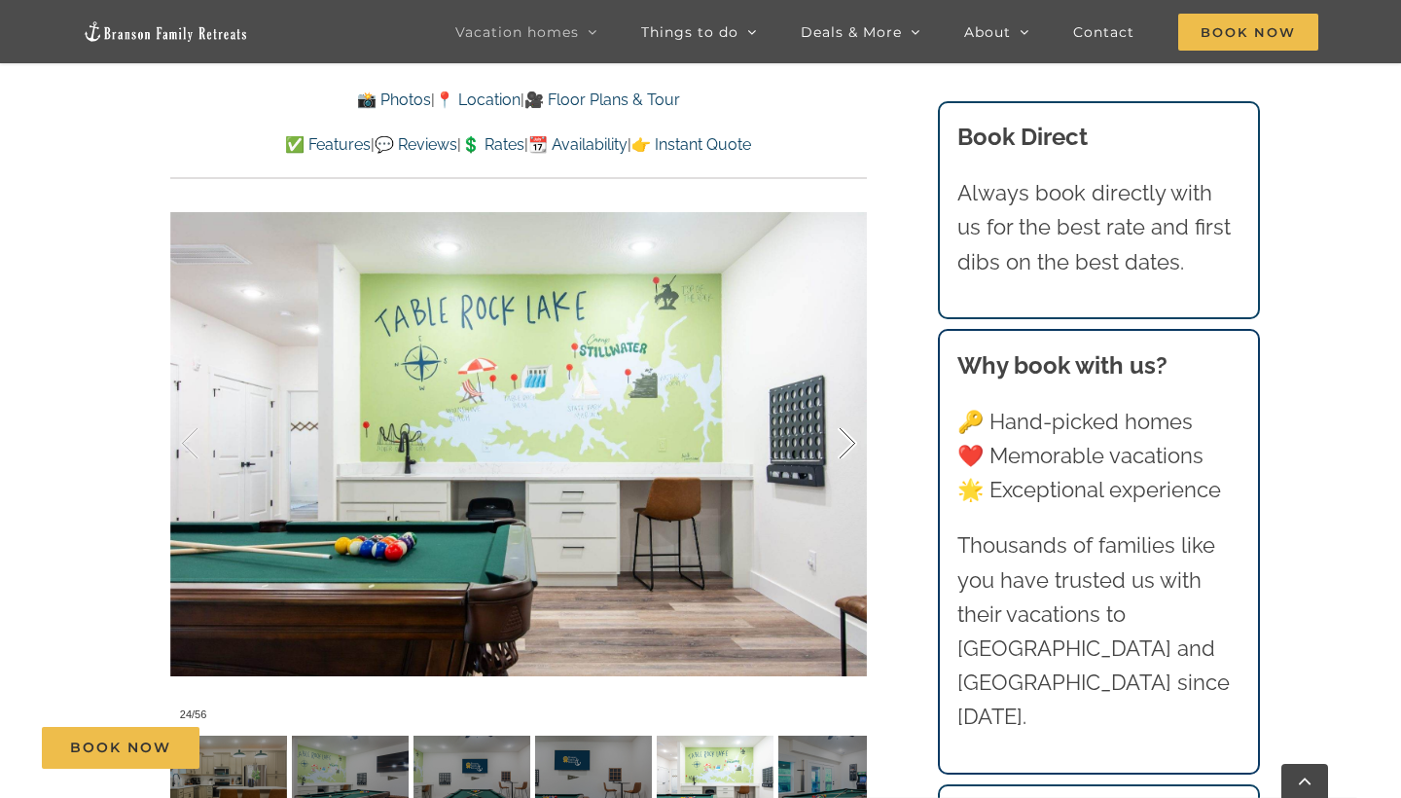
click at [848, 413] on div at bounding box center [827, 443] width 60 height 121
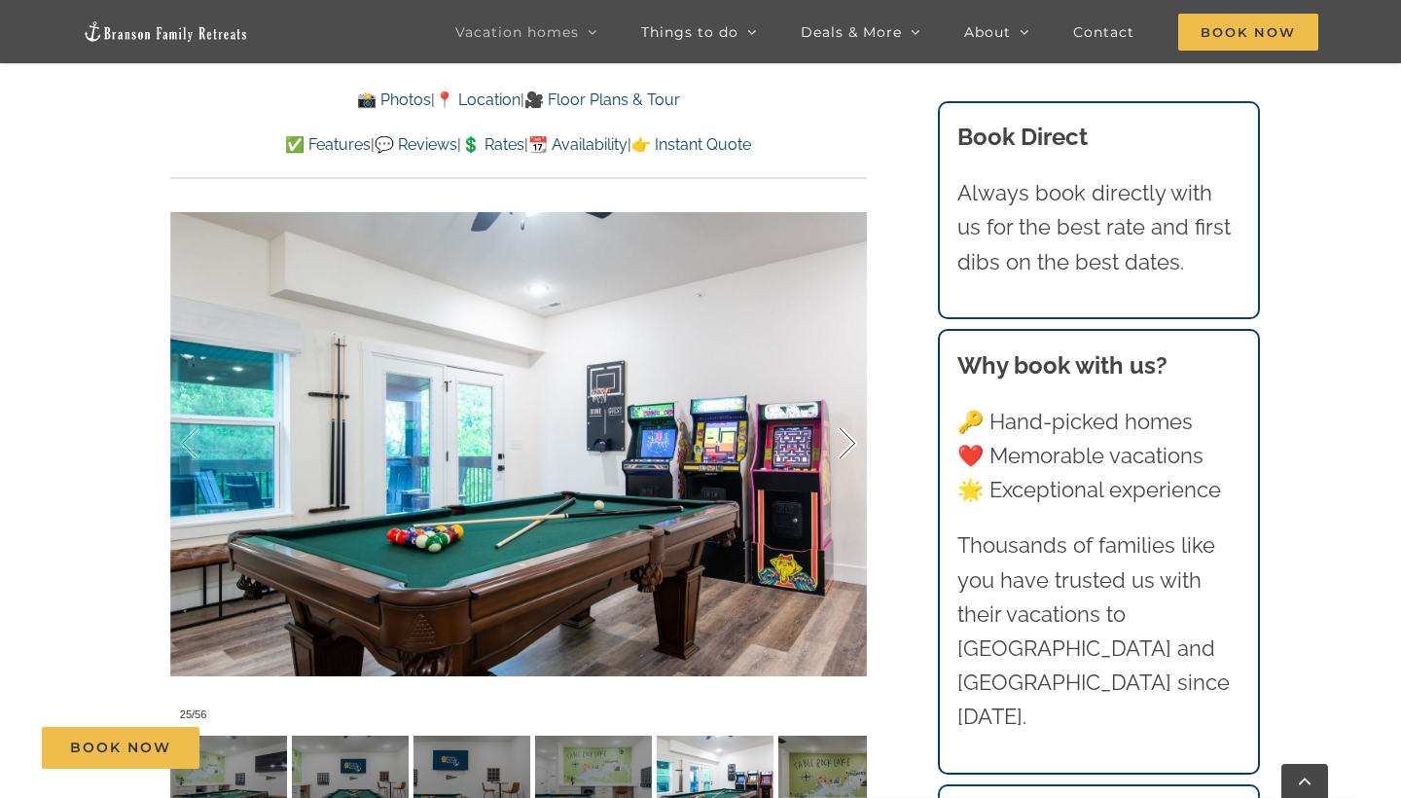
click at [848, 411] on div at bounding box center [827, 443] width 60 height 121
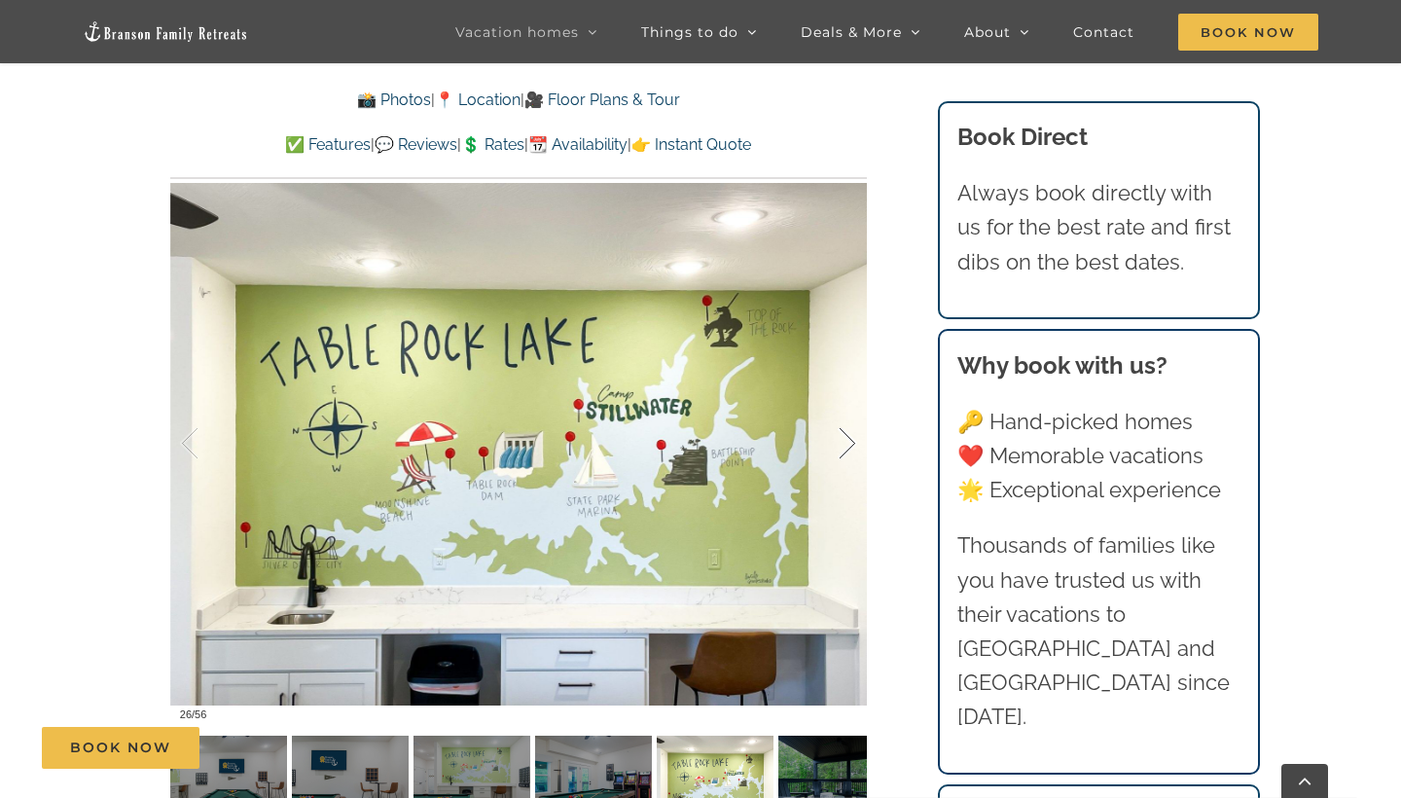
click at [848, 411] on div at bounding box center [827, 443] width 60 height 121
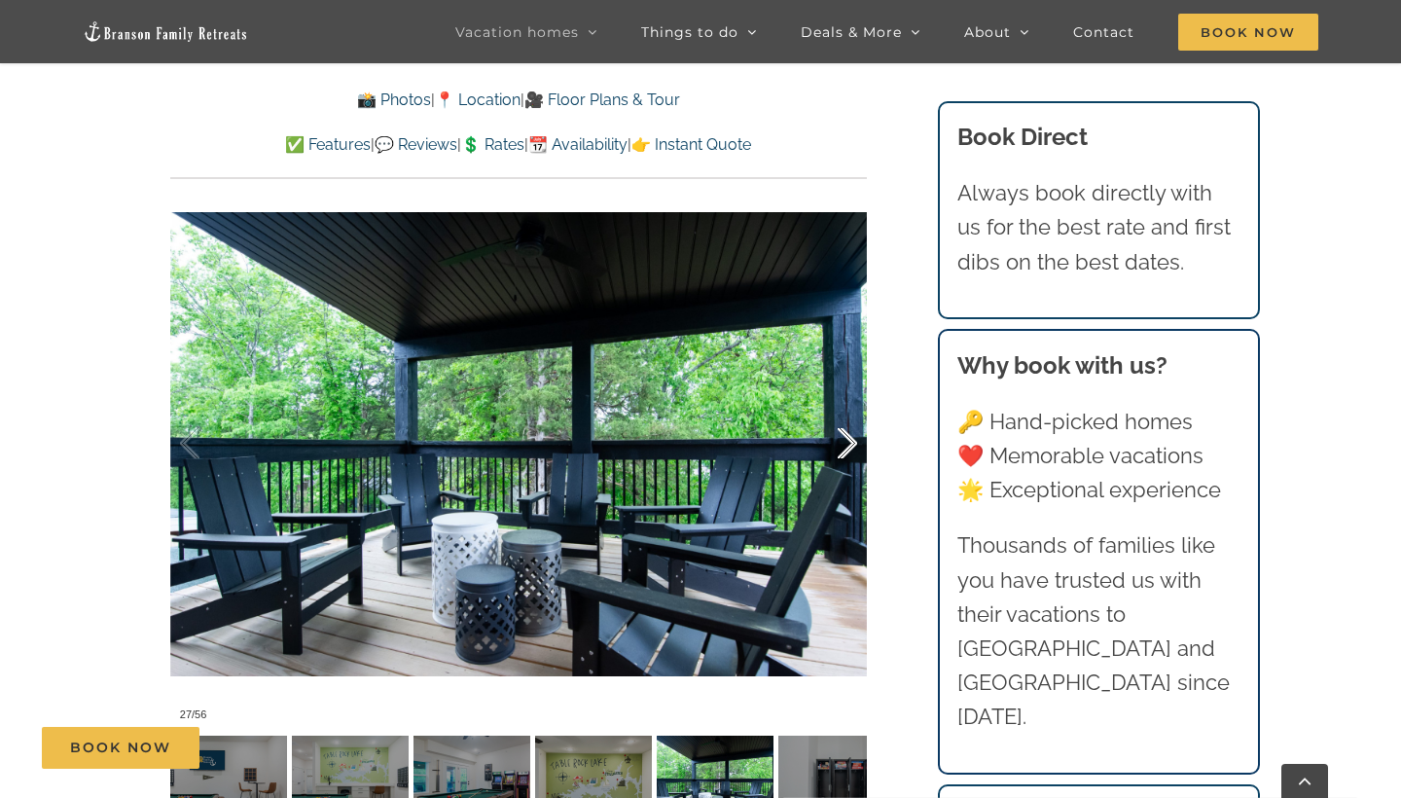
click at [848, 411] on div at bounding box center [827, 443] width 60 height 121
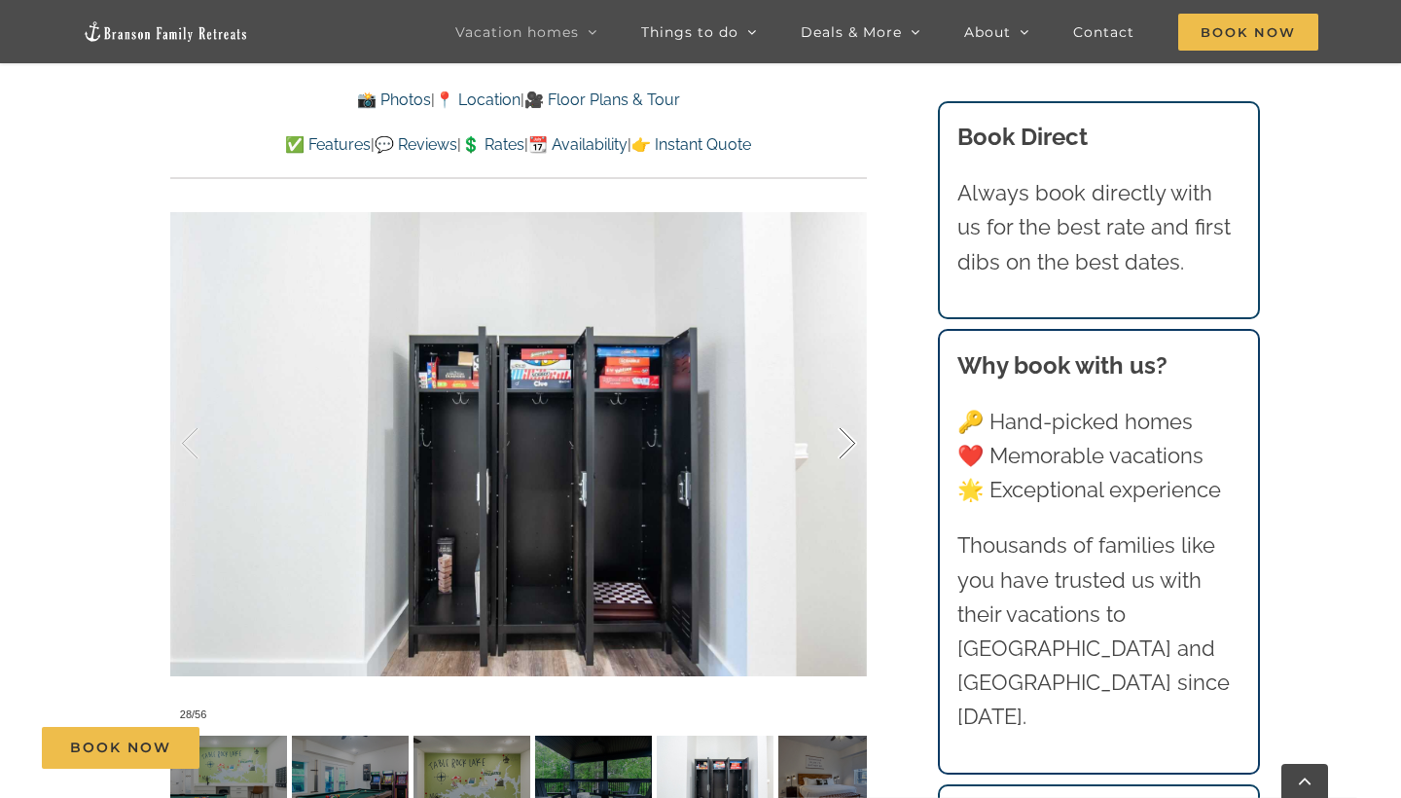
click at [850, 413] on div at bounding box center [827, 443] width 60 height 121
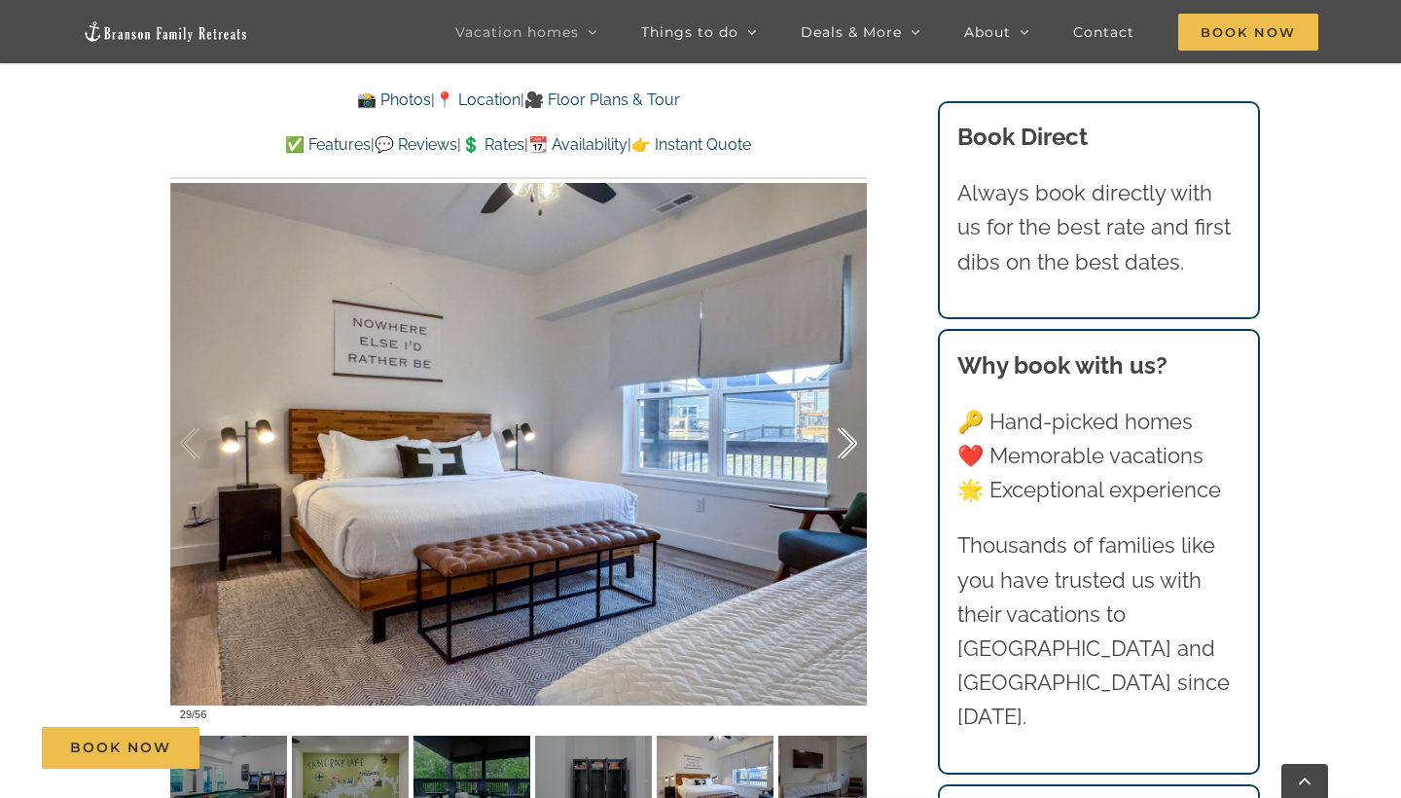
click at [850, 413] on div at bounding box center [827, 443] width 60 height 121
